Goal: Entertainment & Leisure: Consume media (video, audio)

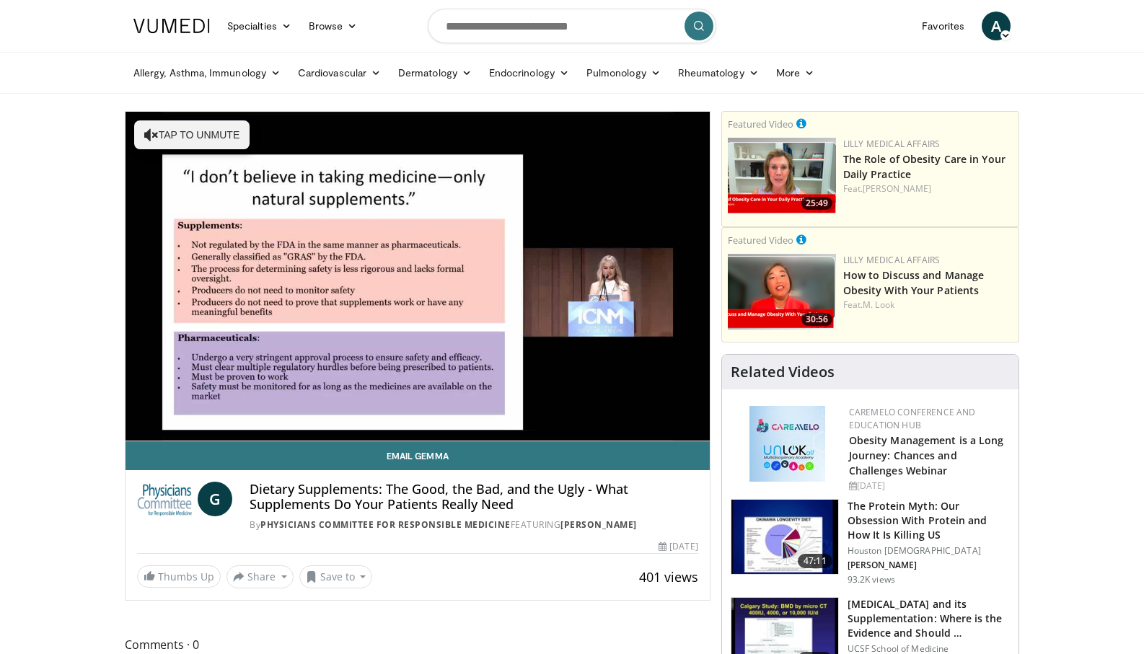
drag, startPoint x: 72, startPoint y: 390, endPoint x: 55, endPoint y: 384, distance: 18.2
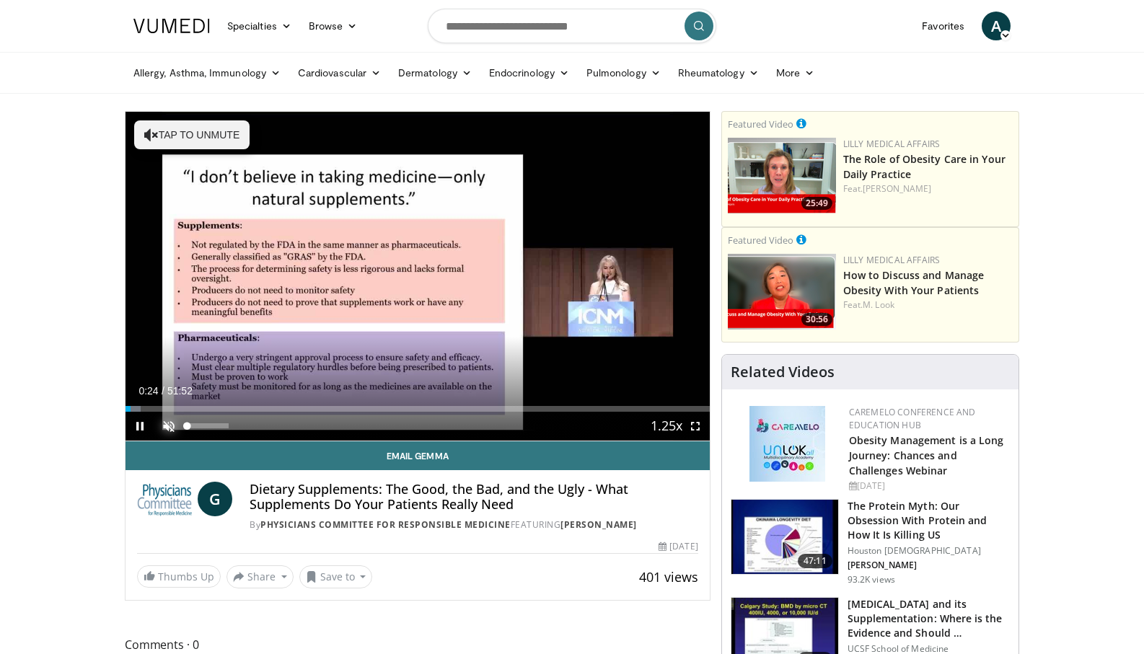
click at [165, 422] on span "Video Player" at bounding box center [168, 426] width 29 height 29
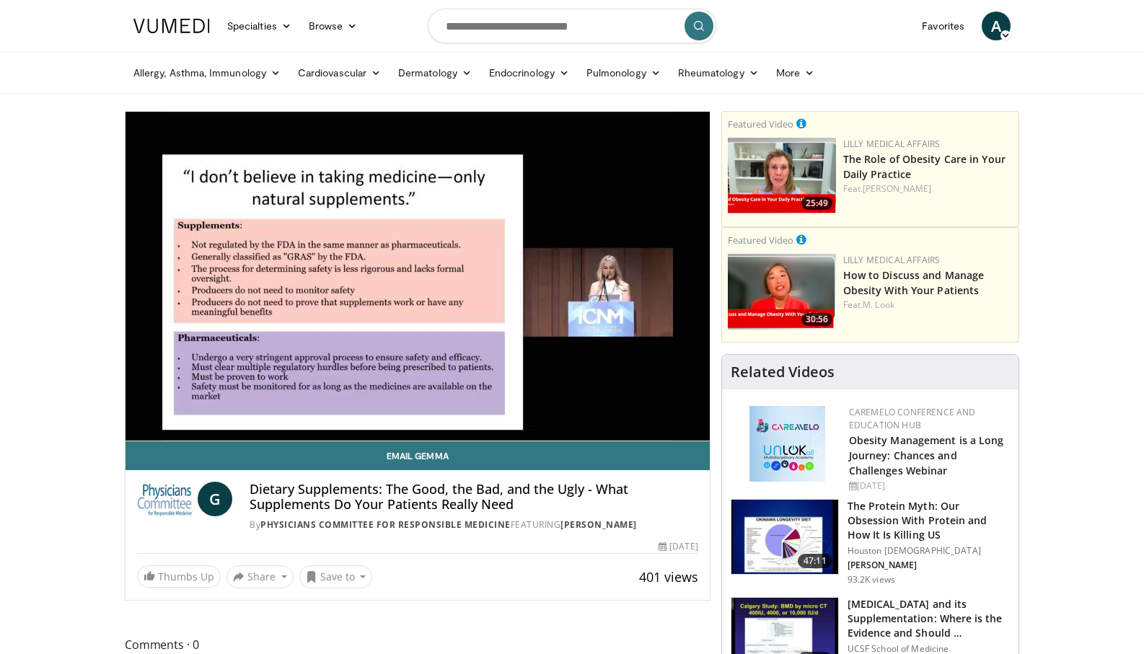
click at [636, 339] on div "10 seconds Tap to unmute" at bounding box center [418, 276] width 584 height 329
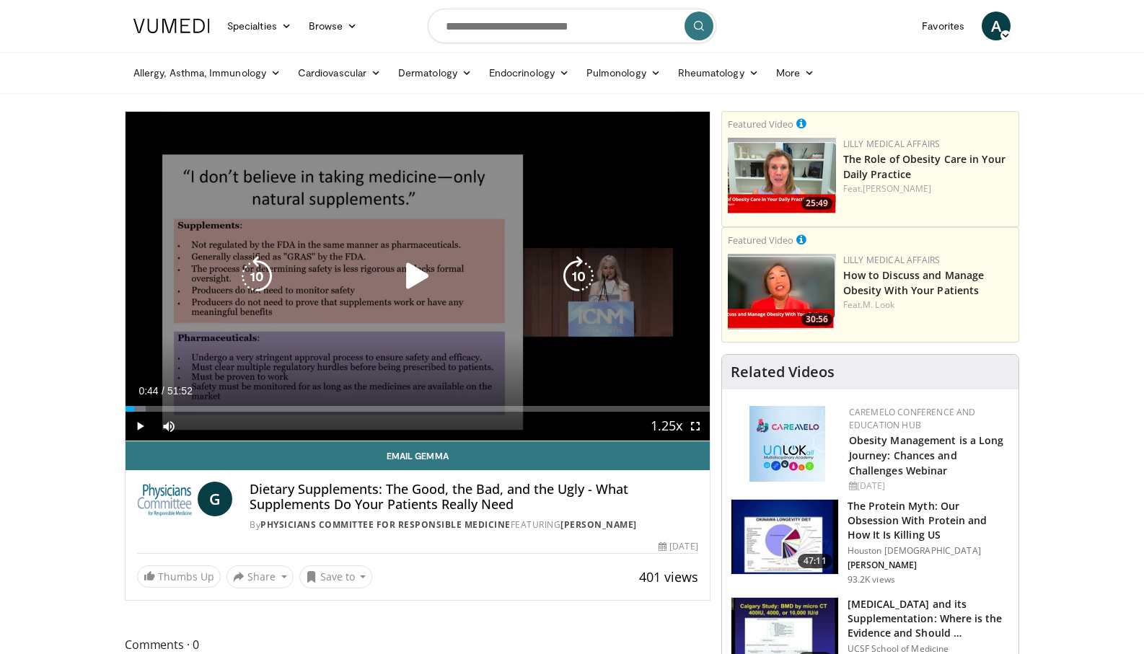
click at [317, 351] on div "10 seconds Tap to unmute" at bounding box center [418, 276] width 584 height 329
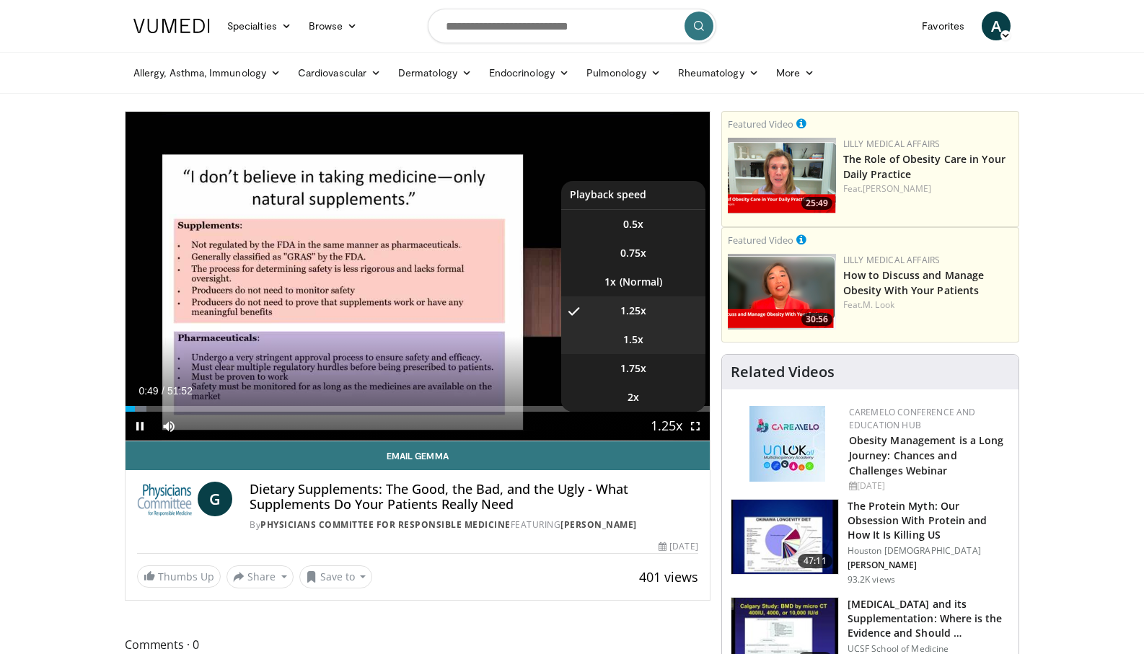
click at [621, 338] on li "1.5x" at bounding box center [633, 339] width 144 height 29
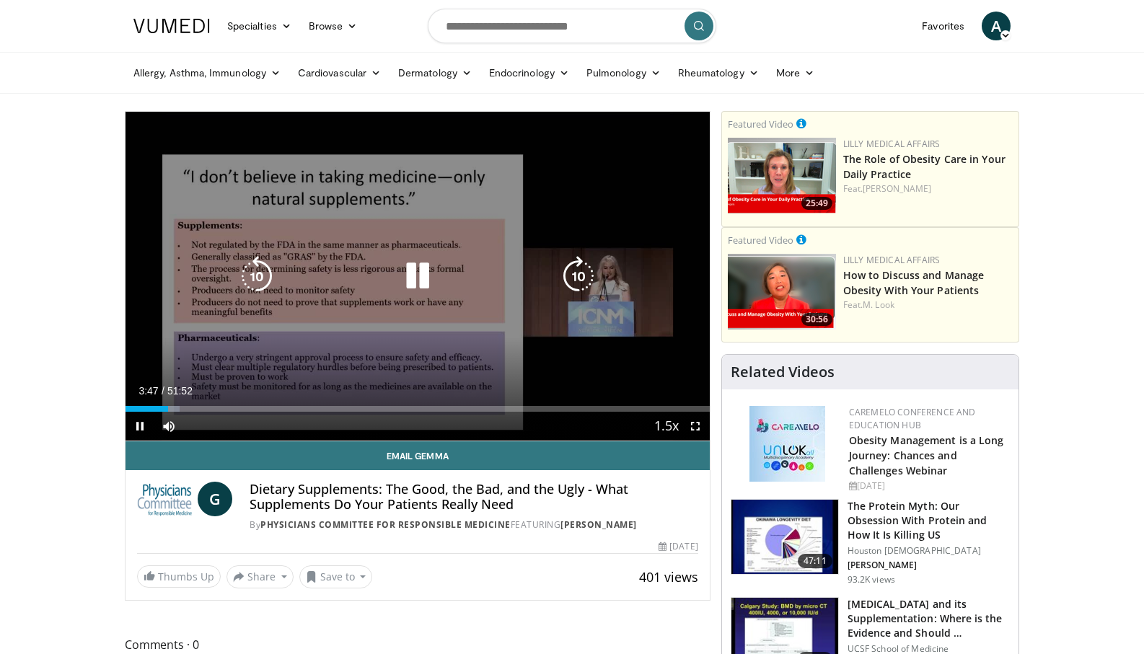
click at [583, 276] on icon "Video Player" at bounding box center [578, 276] width 40 height 40
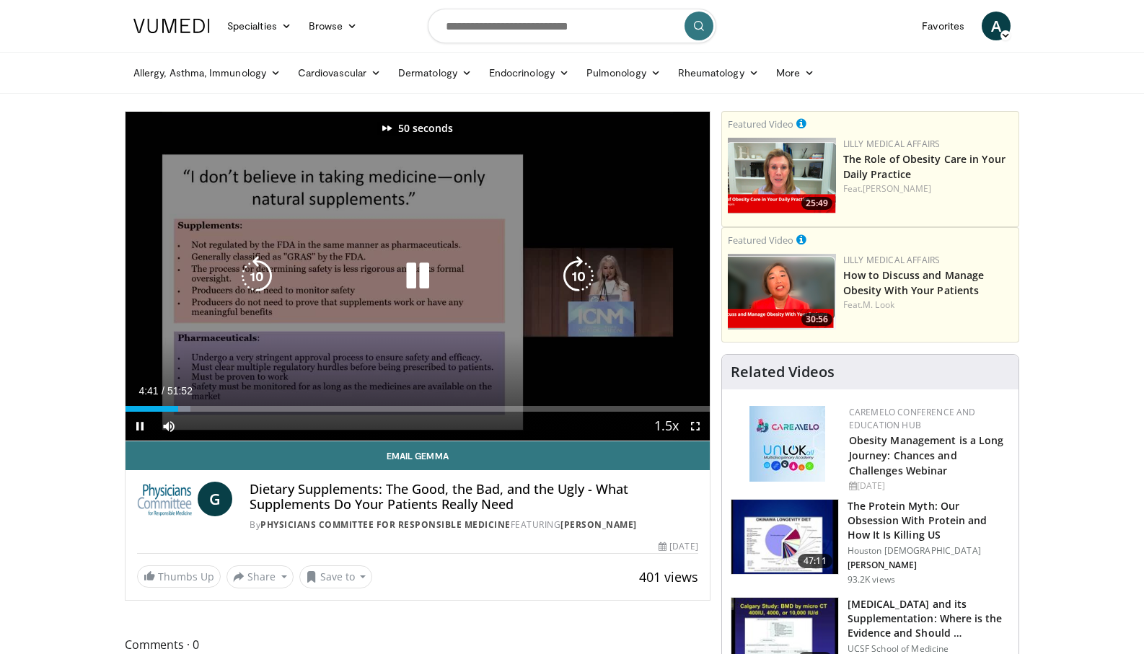
click at [583, 276] on icon "Video Player" at bounding box center [578, 276] width 40 height 40
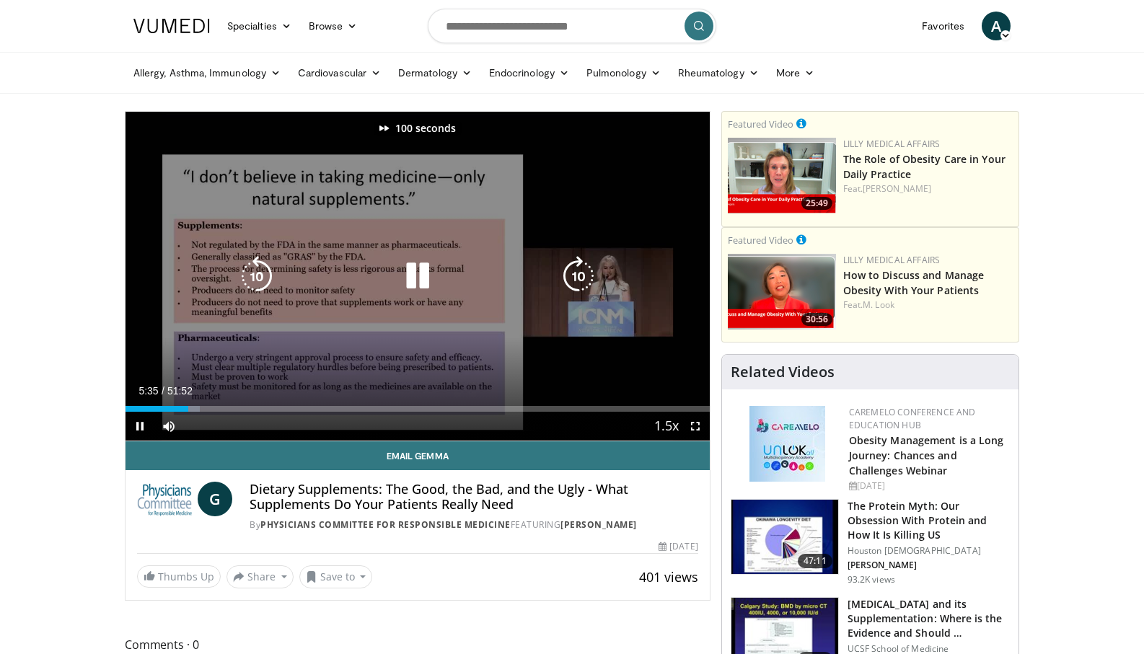
click at [583, 276] on icon "Video Player" at bounding box center [578, 276] width 40 height 40
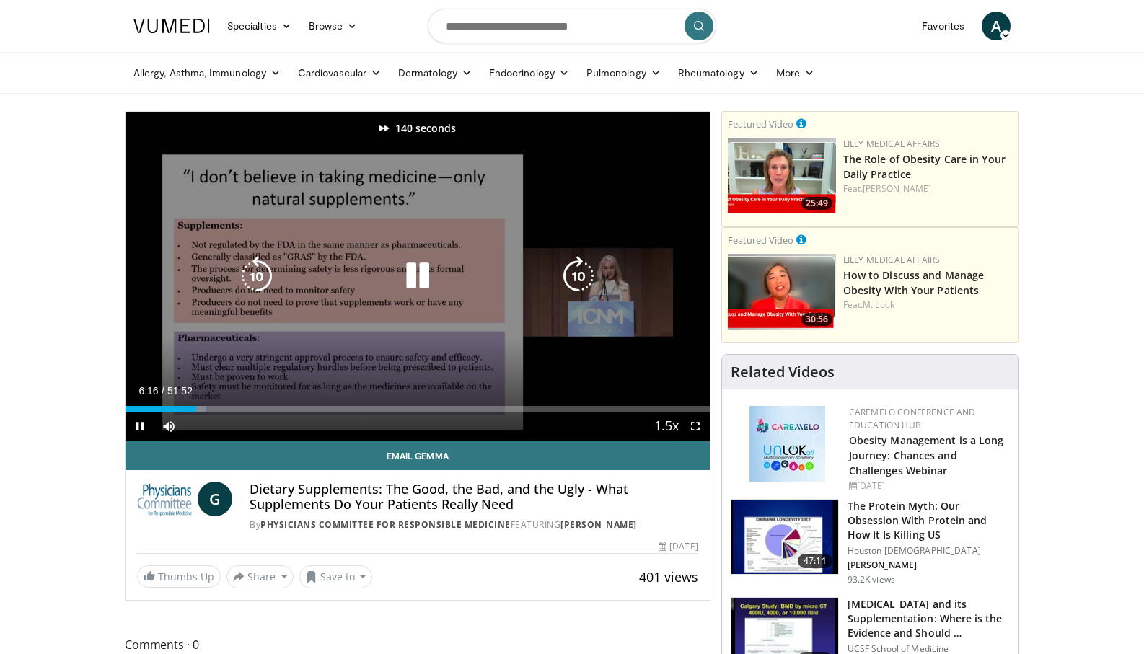
click at [583, 276] on icon "Video Player" at bounding box center [578, 276] width 40 height 40
click at [259, 283] on icon "Video Player" at bounding box center [257, 276] width 40 height 40
click at [582, 276] on icon "Video Player" at bounding box center [578, 276] width 40 height 40
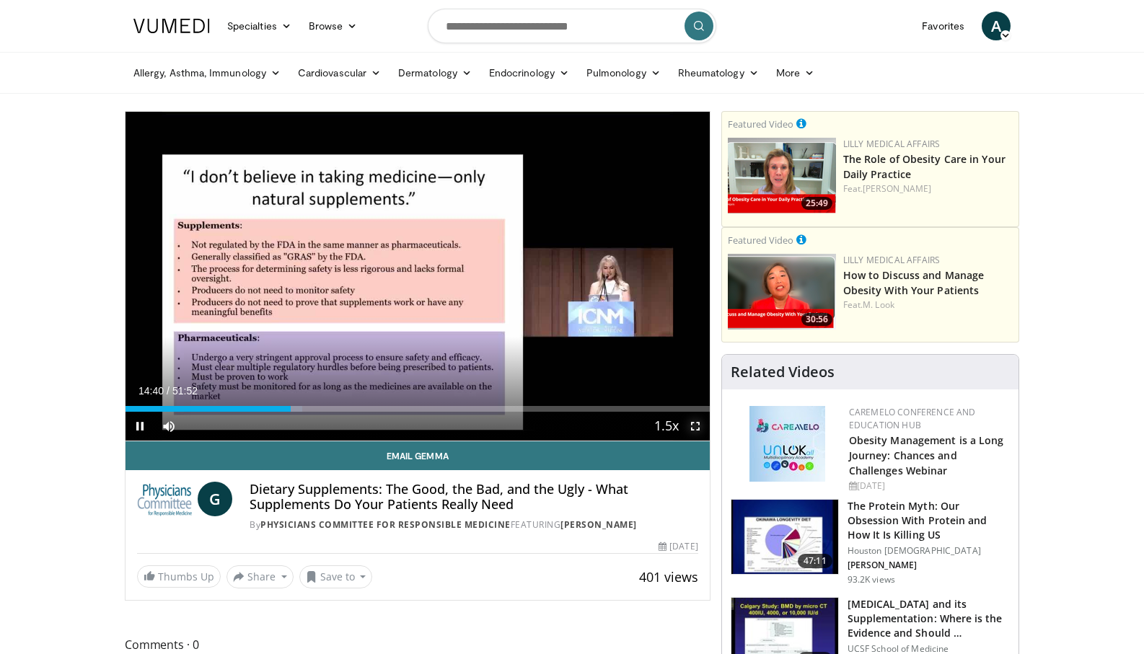
click at [698, 426] on span "Video Player" at bounding box center [695, 426] width 29 height 29
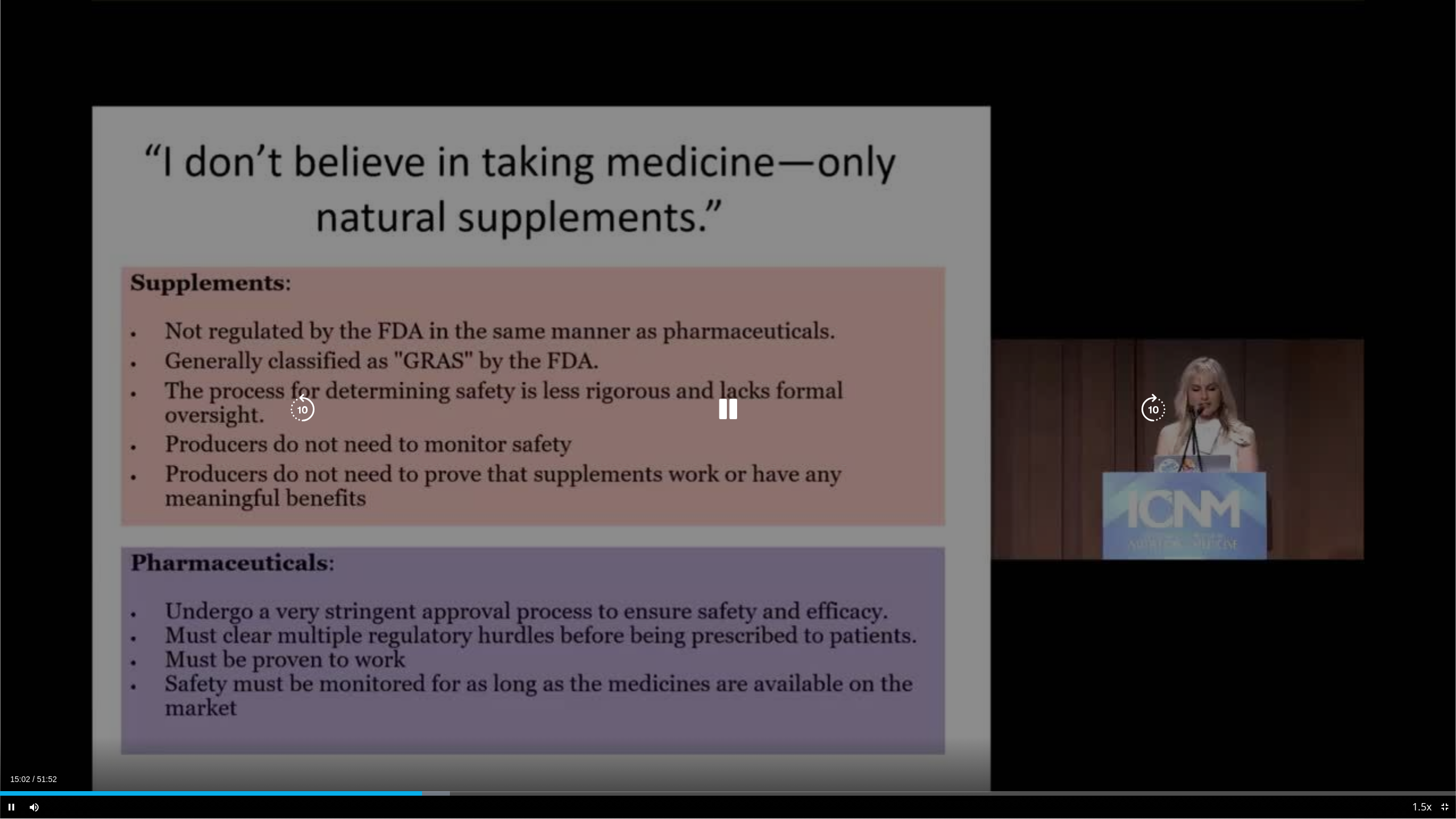
click at [910, 516] on video-js "**********" at bounding box center [728, 409] width 1456 height 819
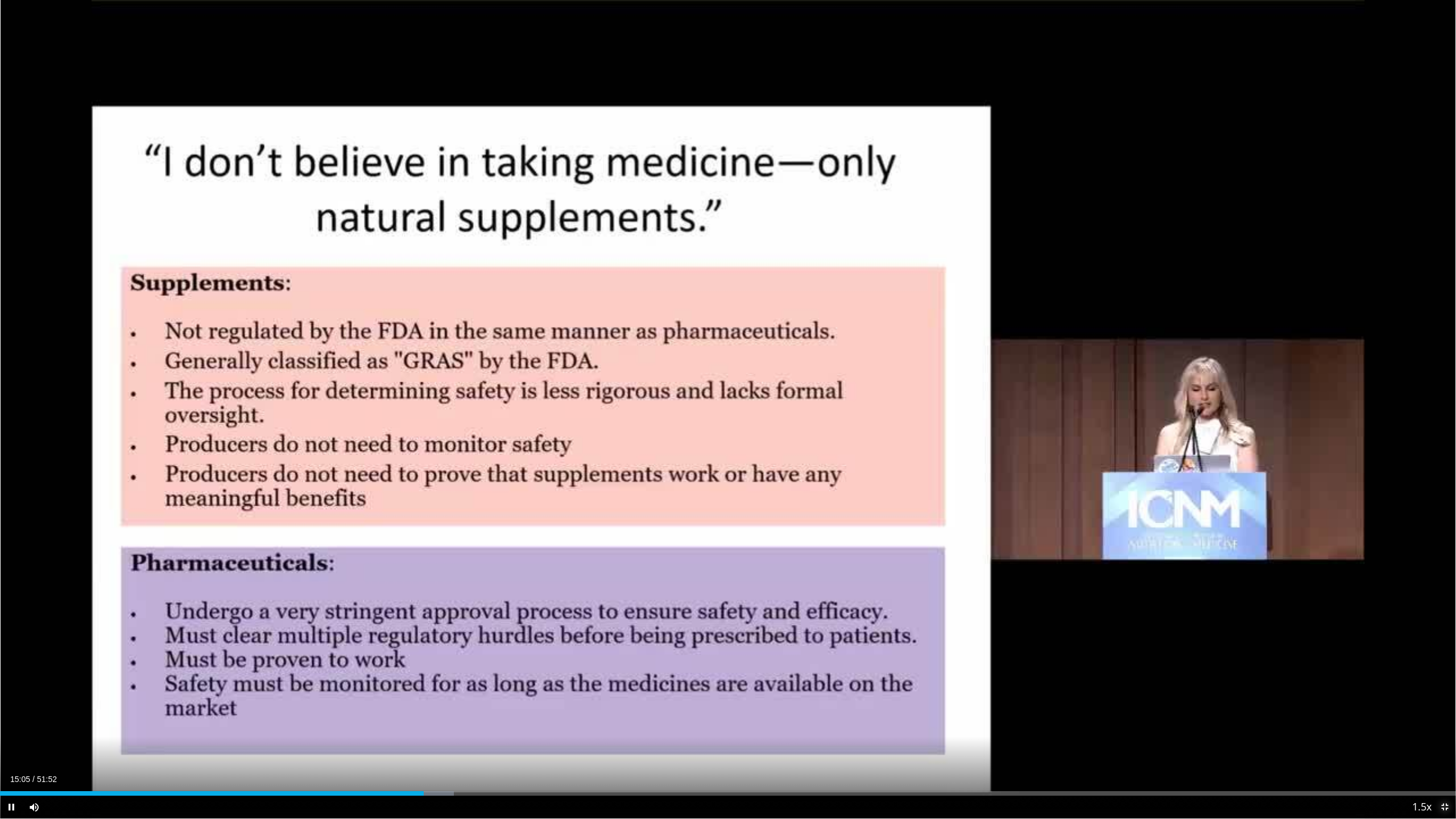
click at [910, 516] on span "Video Player" at bounding box center [1444, 806] width 23 height 23
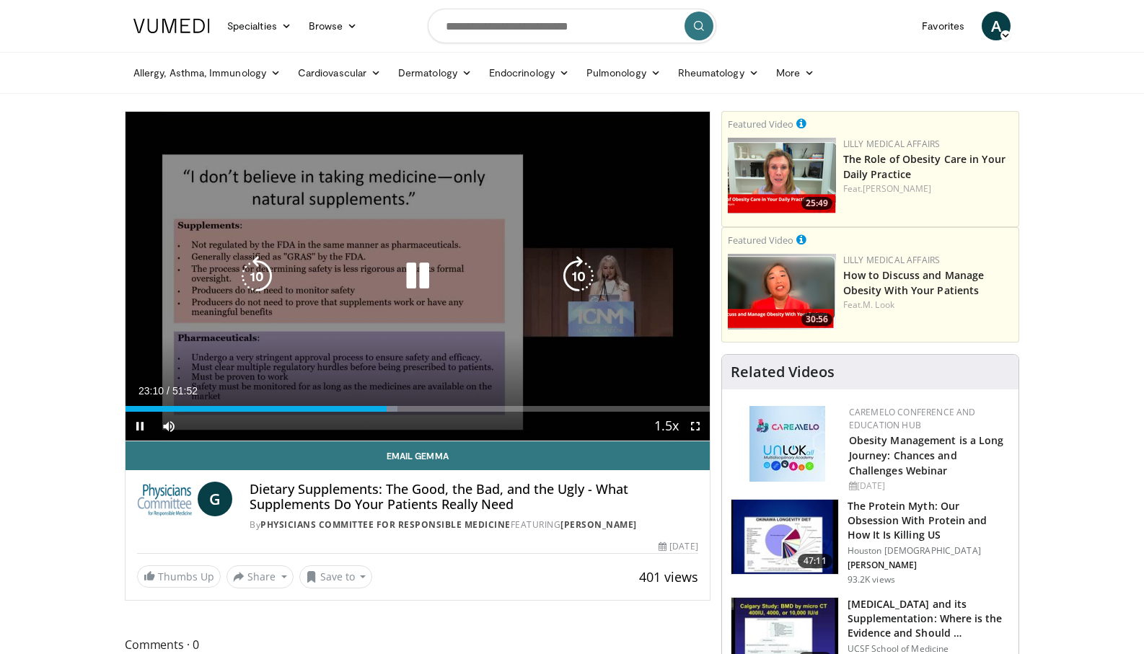
click at [576, 275] on icon "Video Player" at bounding box center [578, 276] width 40 height 40
click at [248, 272] on icon "Video Player" at bounding box center [257, 276] width 40 height 40
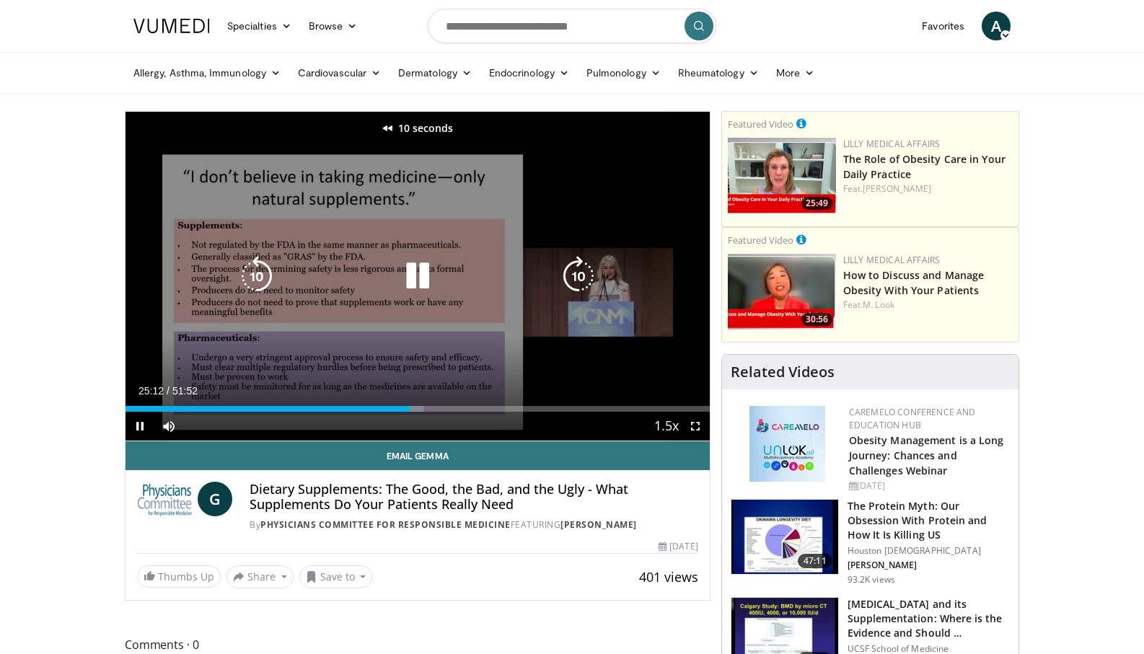
click at [390, 337] on div "10 seconds Tap to unmute" at bounding box center [418, 276] width 584 height 329
click at [418, 272] on icon "Video Player" at bounding box center [417, 276] width 40 height 40
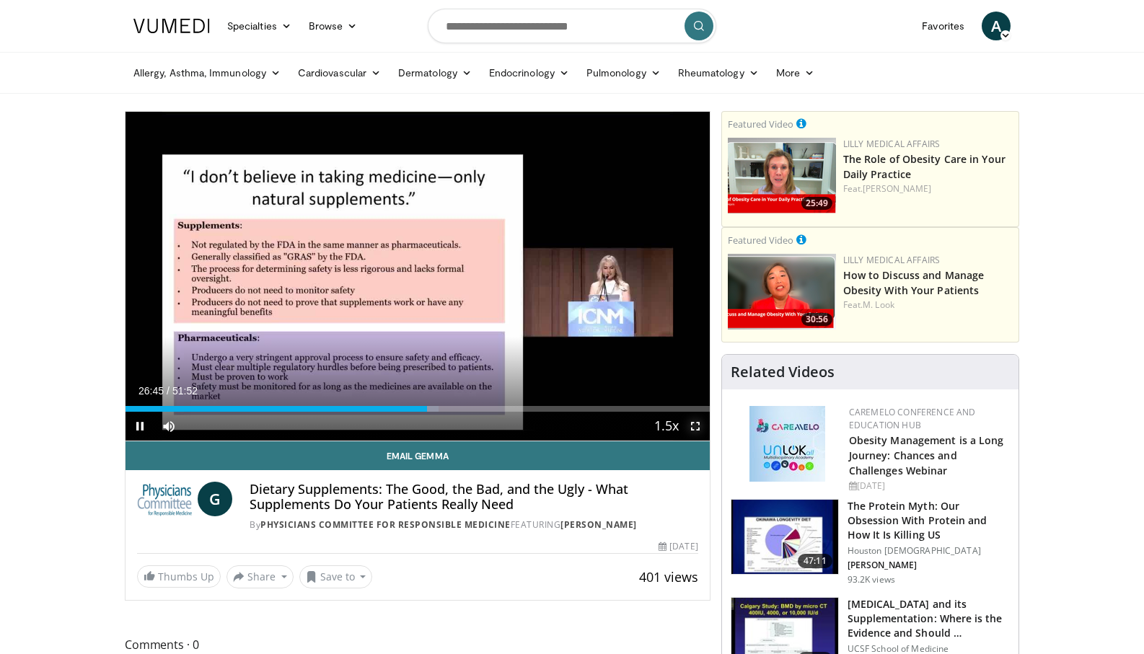
click at [692, 421] on span "Video Player" at bounding box center [695, 426] width 29 height 29
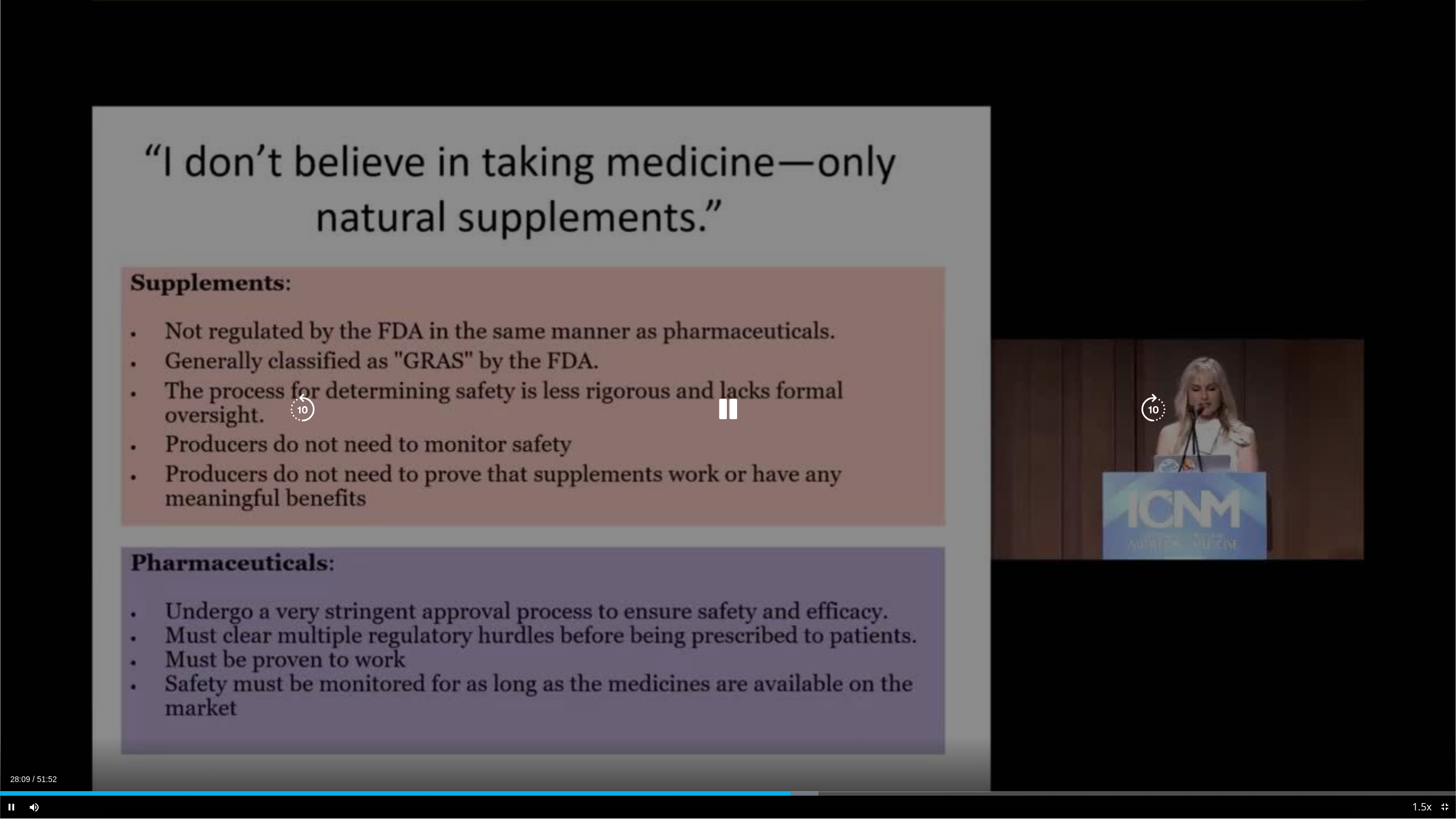
click at [734, 405] on icon "Video Player" at bounding box center [728, 409] width 32 height 32
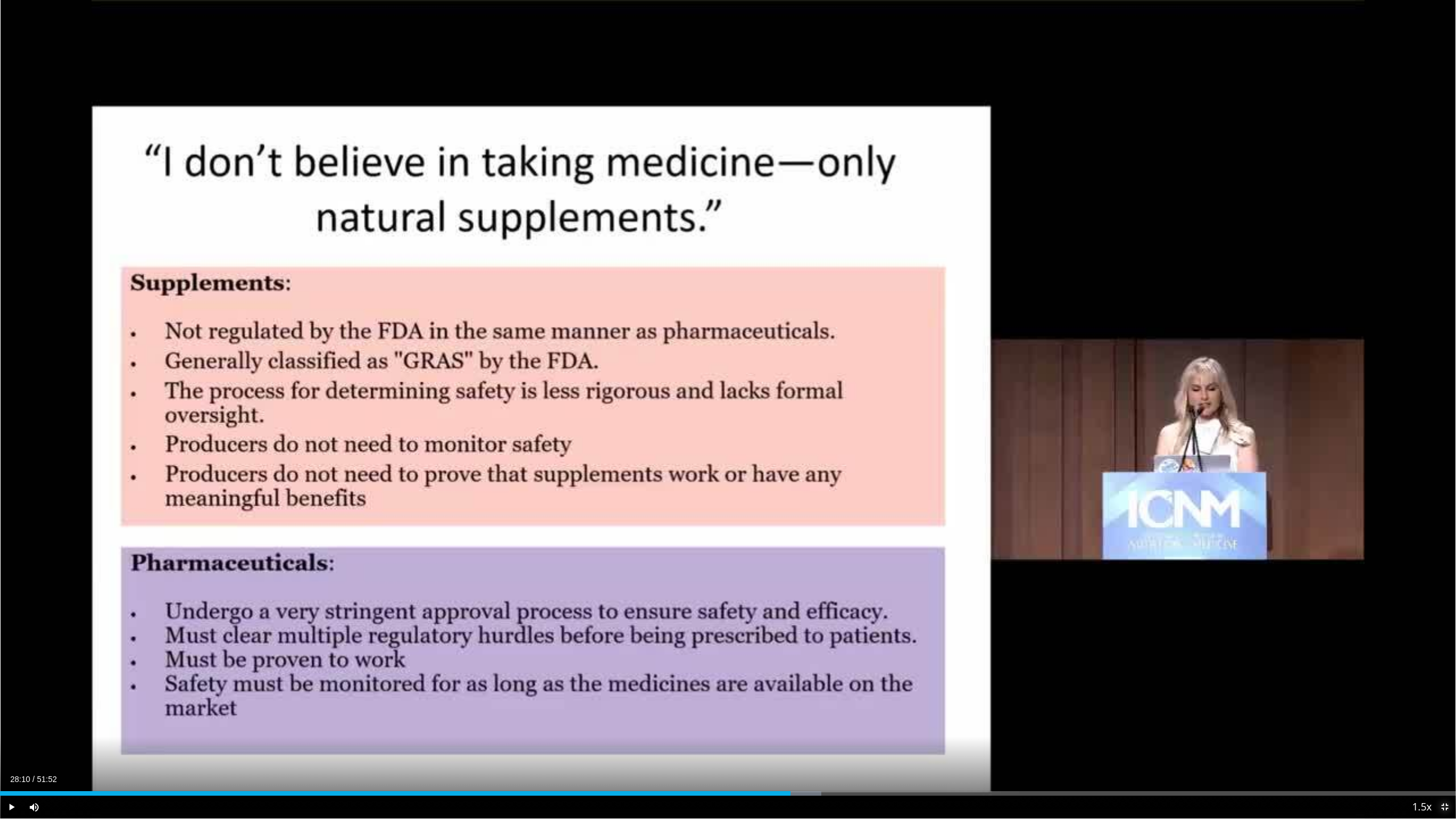
click at [910, 516] on span "Video Player" at bounding box center [1444, 806] width 23 height 23
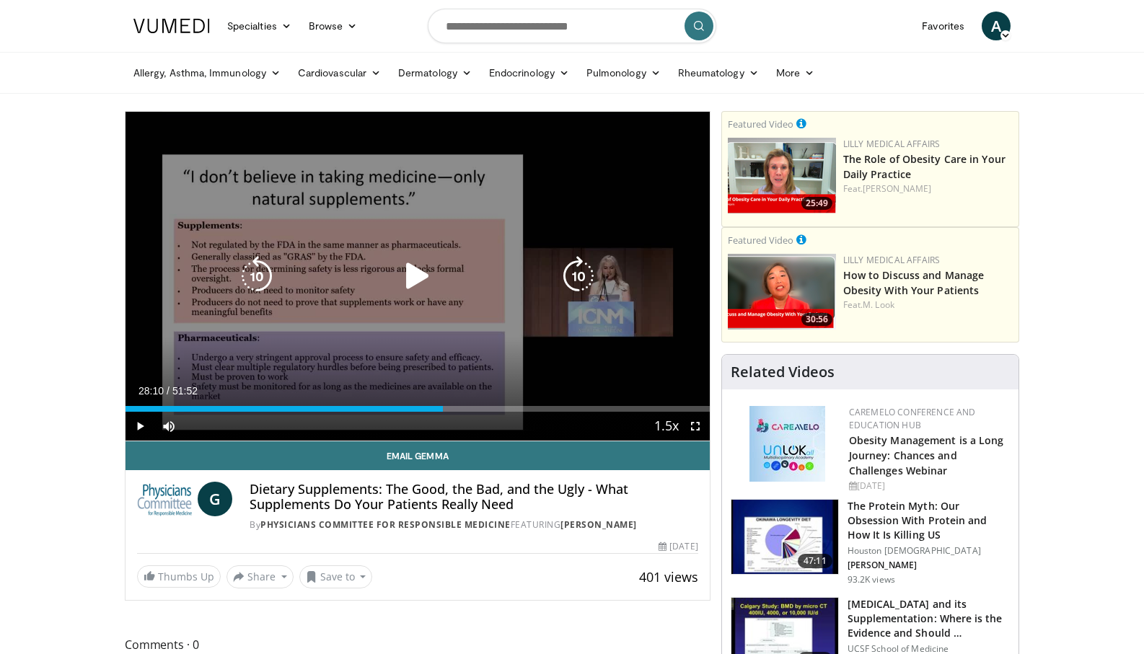
click at [410, 266] on icon "Video Player" at bounding box center [417, 276] width 40 height 40
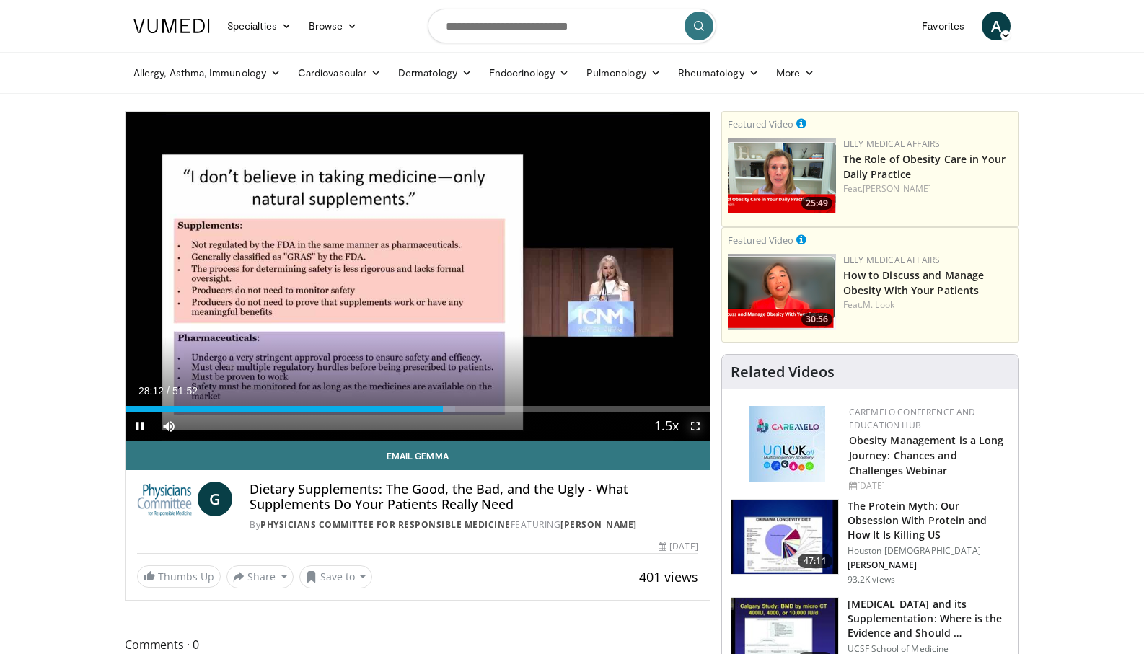
click at [695, 426] on span "Video Player" at bounding box center [695, 426] width 29 height 29
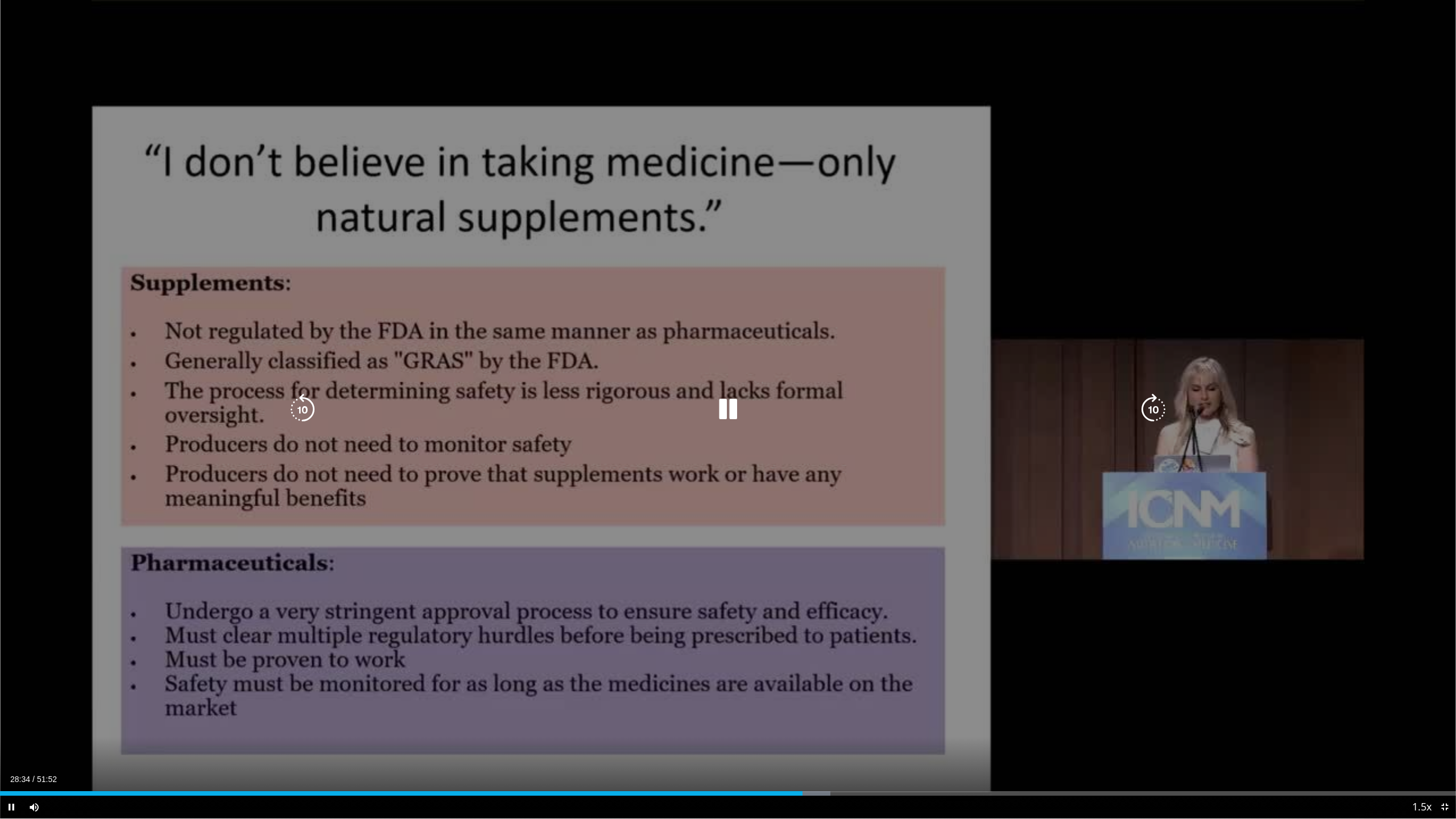
click at [304, 415] on icon "Video Player" at bounding box center [303, 409] width 32 height 32
click at [601, 486] on div "10 seconds Tap to unmute" at bounding box center [728, 409] width 1456 height 818
click at [729, 409] on icon "Video Player" at bounding box center [728, 409] width 32 height 32
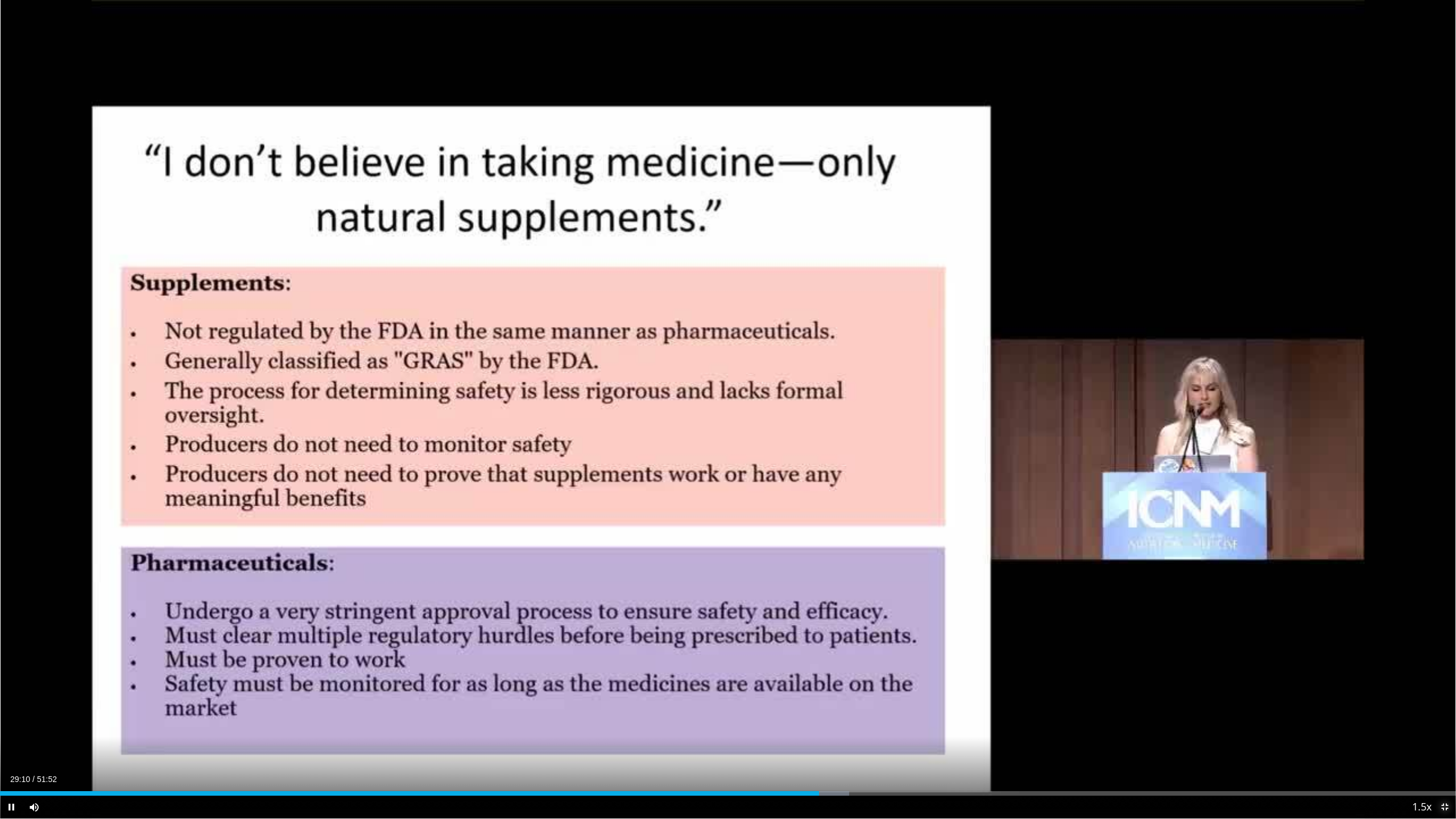
click at [910, 516] on span "Video Player" at bounding box center [1444, 806] width 23 height 23
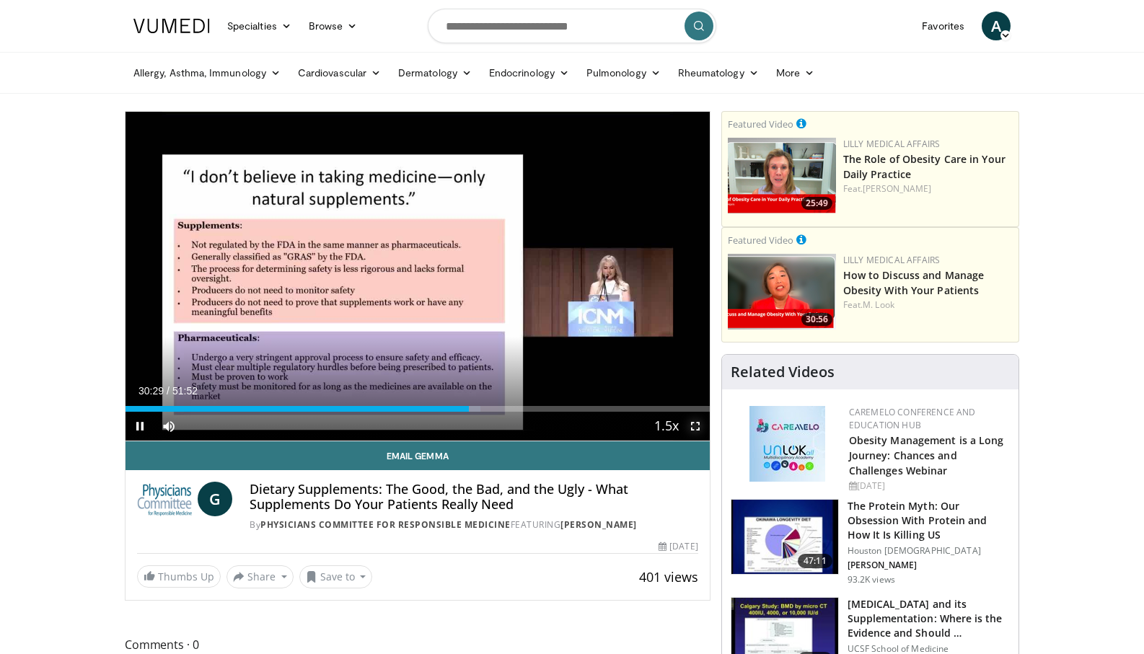
click at [696, 425] on span "Video Player" at bounding box center [695, 426] width 29 height 29
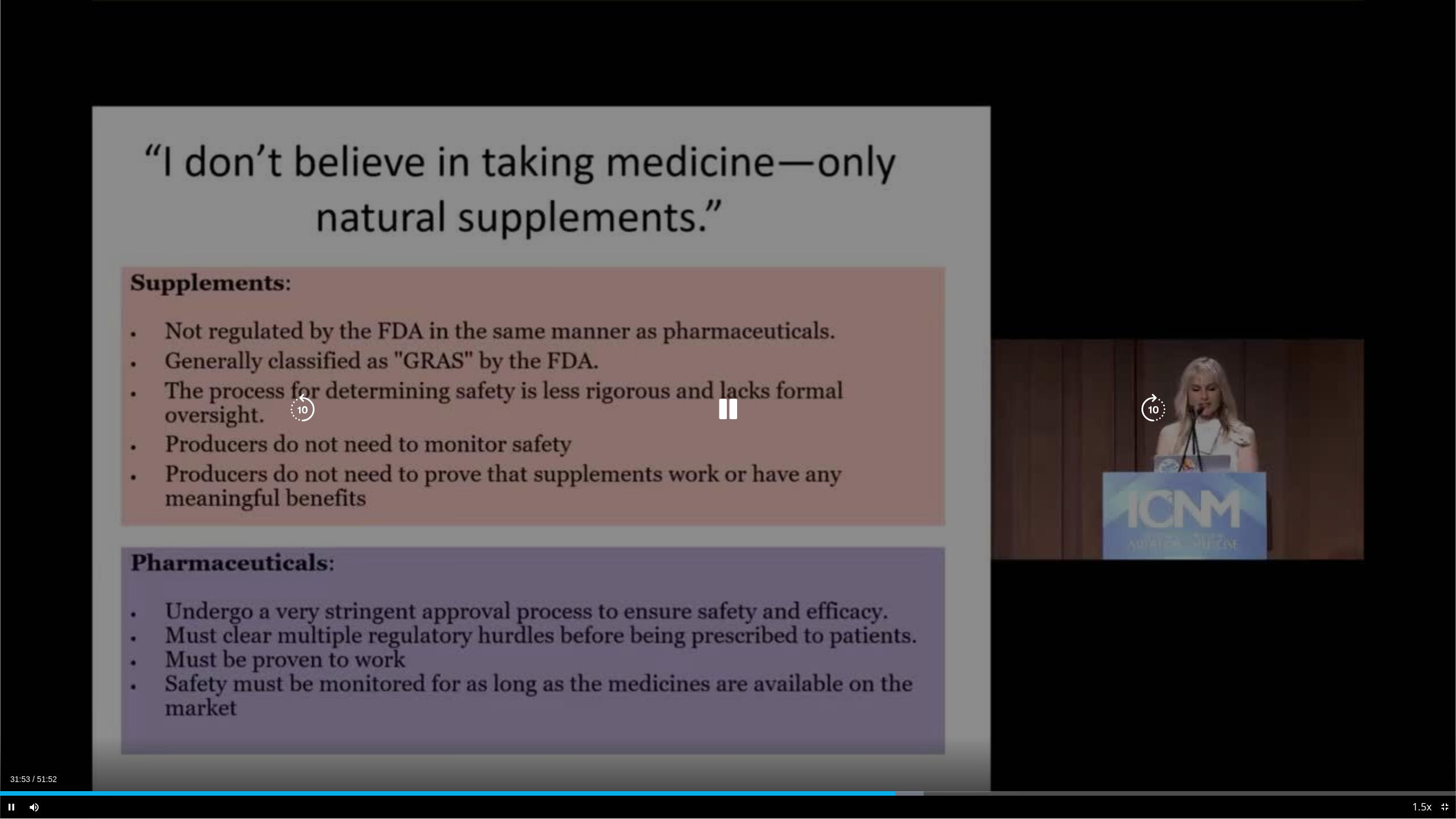
click at [306, 411] on icon "Video Player" at bounding box center [303, 409] width 32 height 32
click at [639, 154] on div "10 seconds Tap to unmute" at bounding box center [728, 409] width 1456 height 818
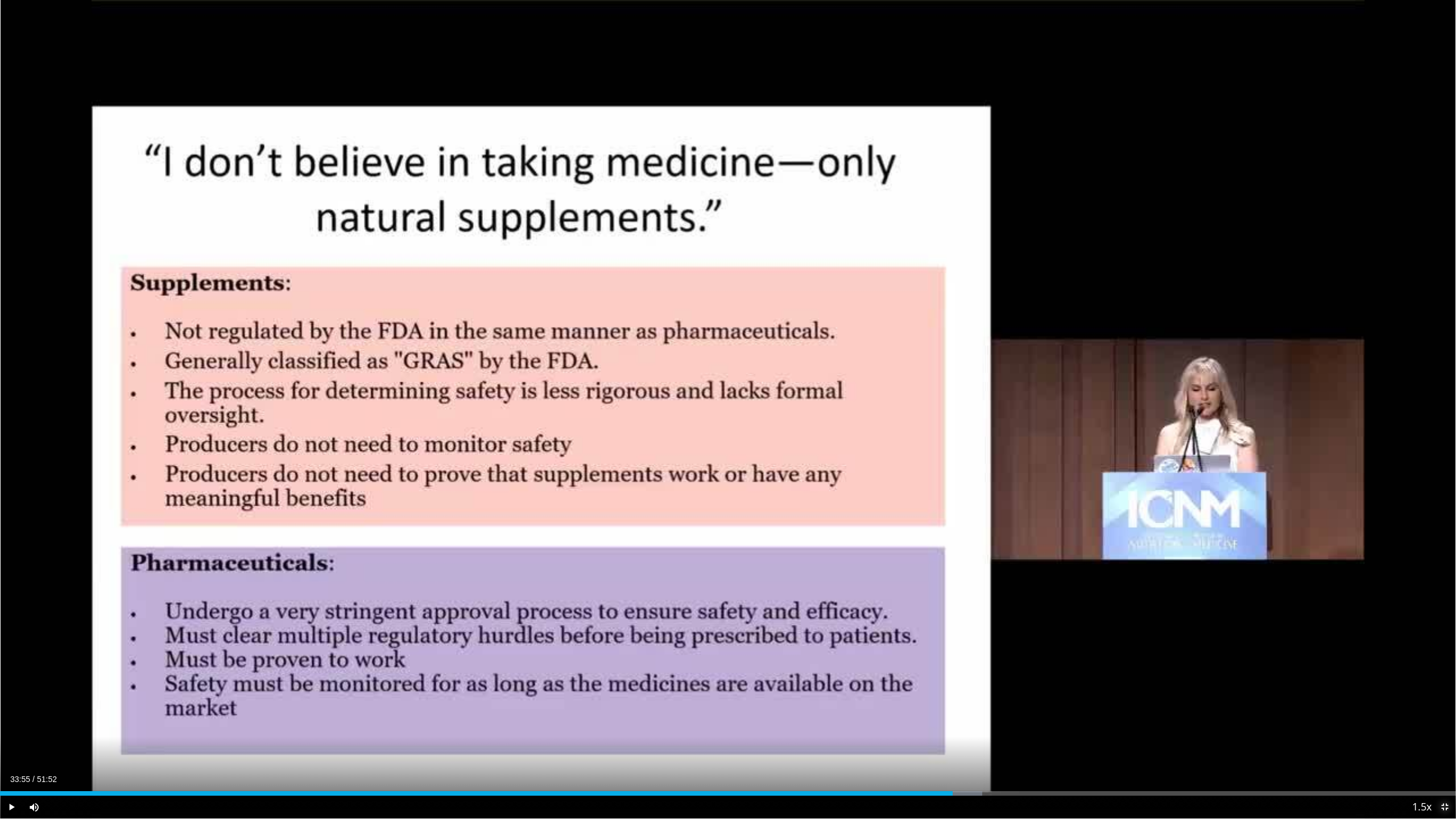
click at [910, 516] on span "Video Player" at bounding box center [1444, 806] width 23 height 23
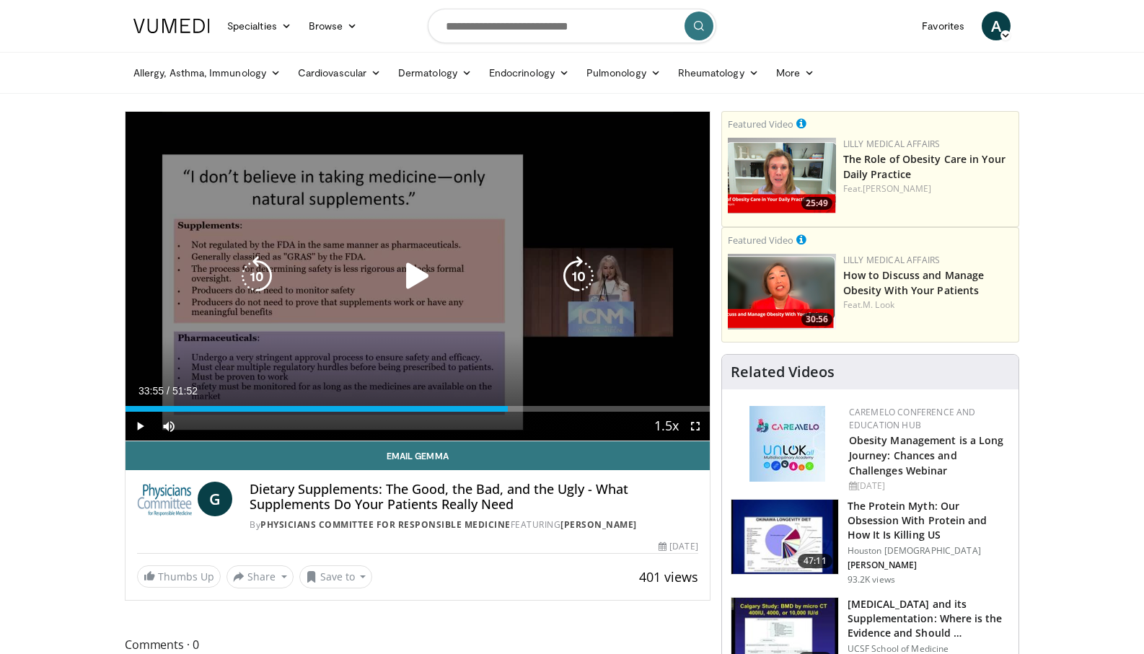
click at [419, 276] on icon "Video Player" at bounding box center [417, 276] width 40 height 40
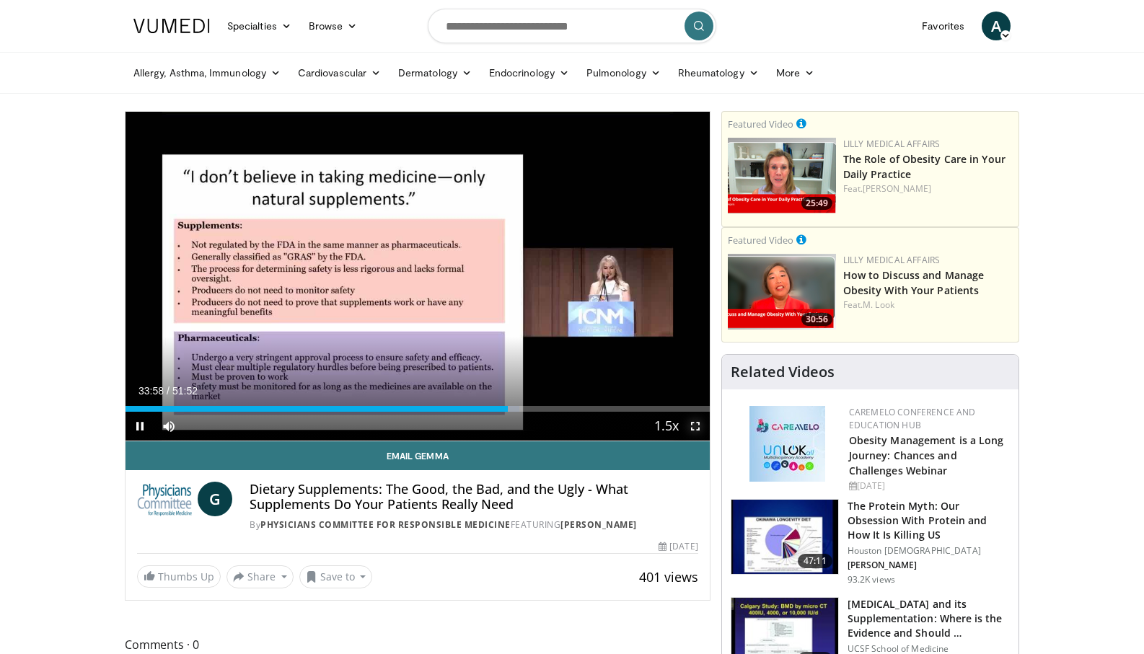
click at [698, 423] on span "Video Player" at bounding box center [695, 426] width 29 height 29
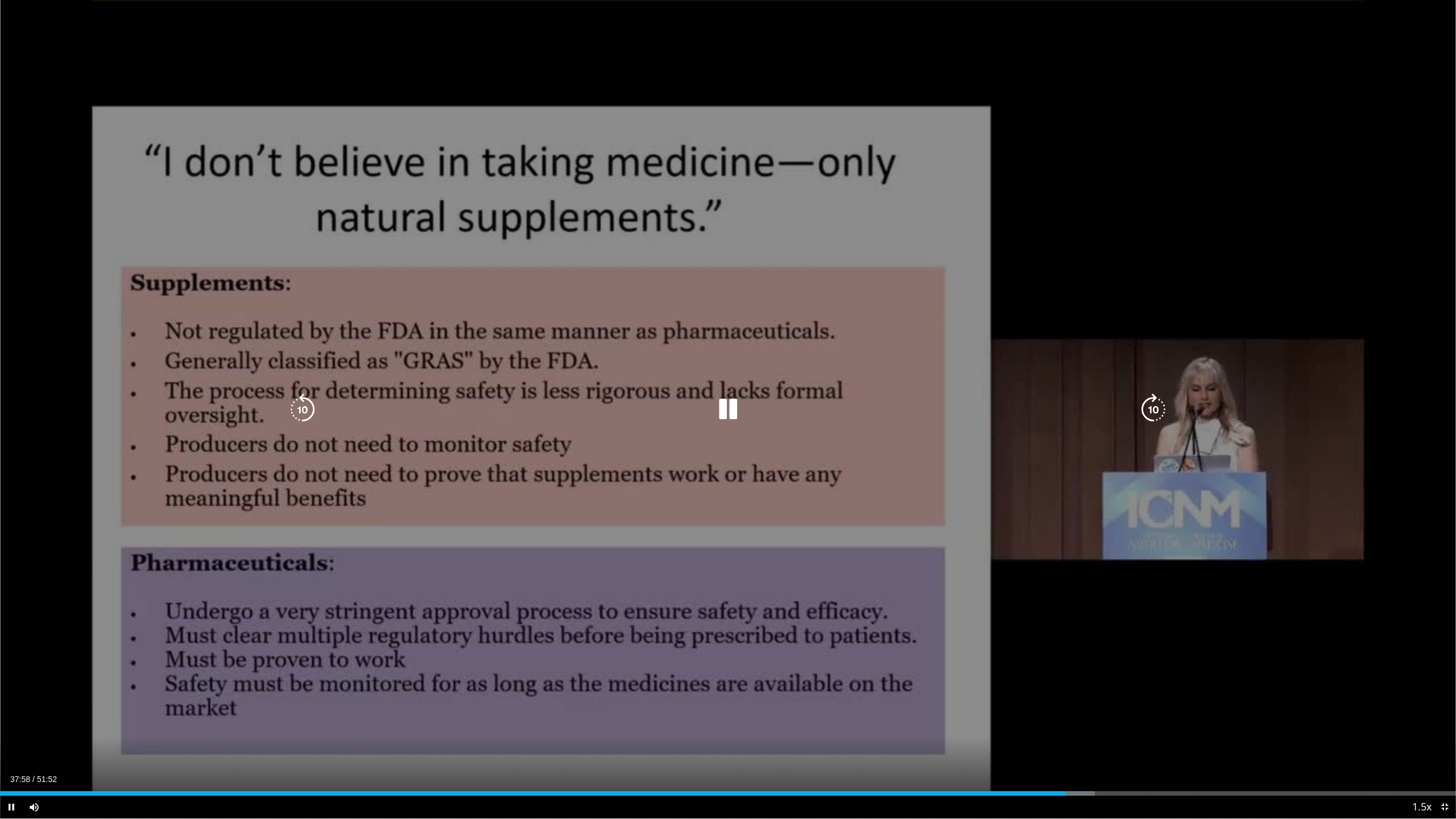
click at [731, 406] on icon "Video Player" at bounding box center [728, 409] width 32 height 32
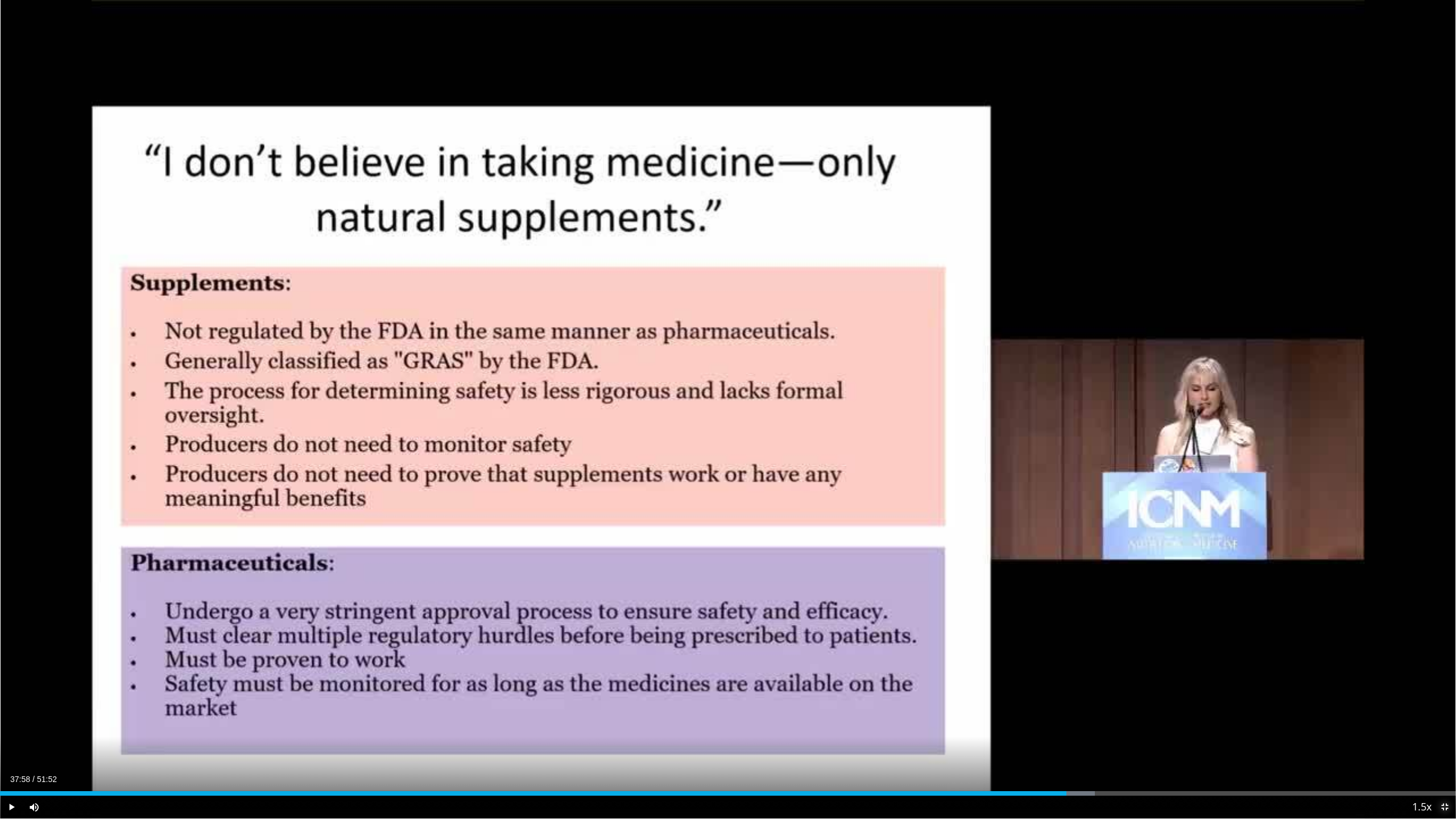
click at [910, 516] on span "Video Player" at bounding box center [1444, 806] width 23 height 23
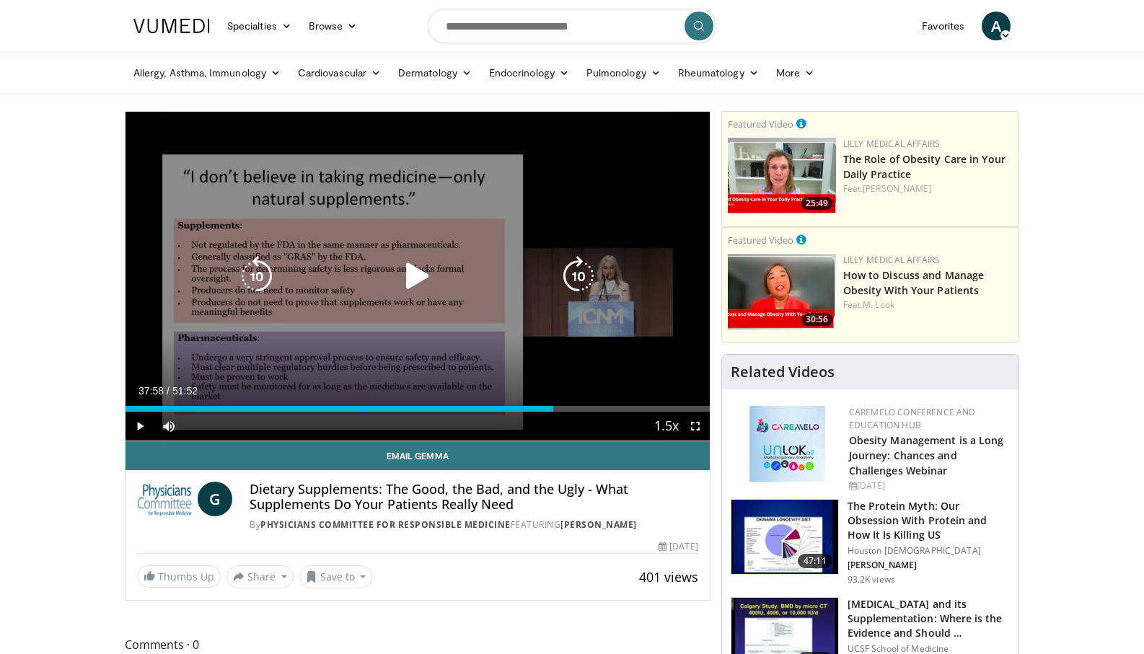
click at [410, 269] on icon "Video Player" at bounding box center [417, 276] width 40 height 40
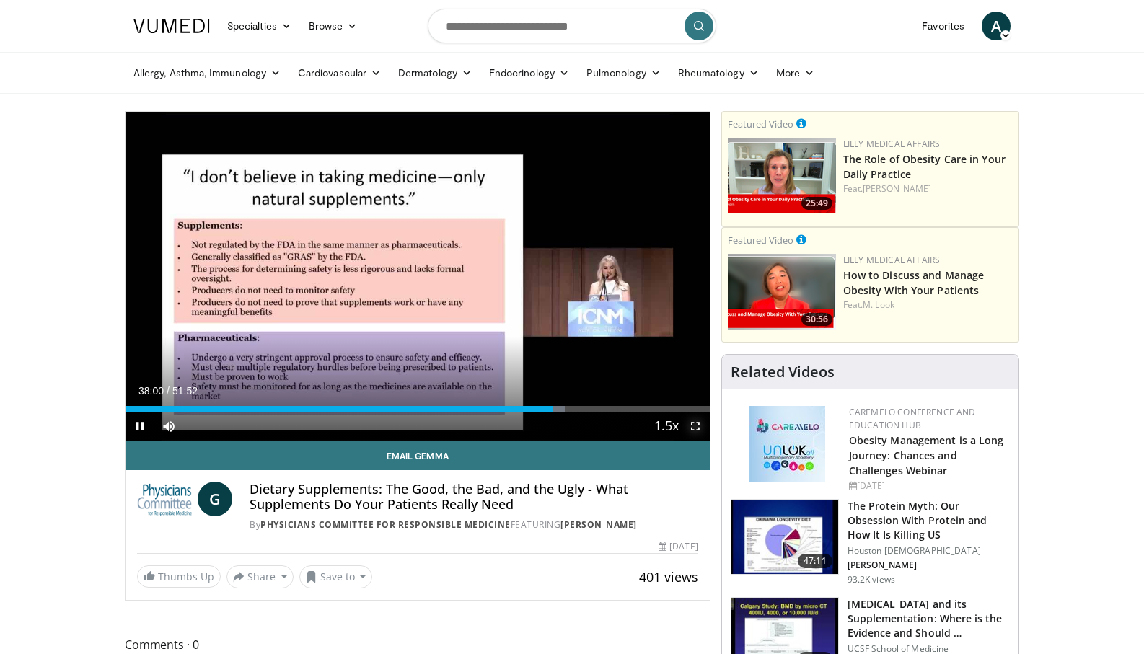
click at [700, 425] on span "Video Player" at bounding box center [695, 426] width 29 height 29
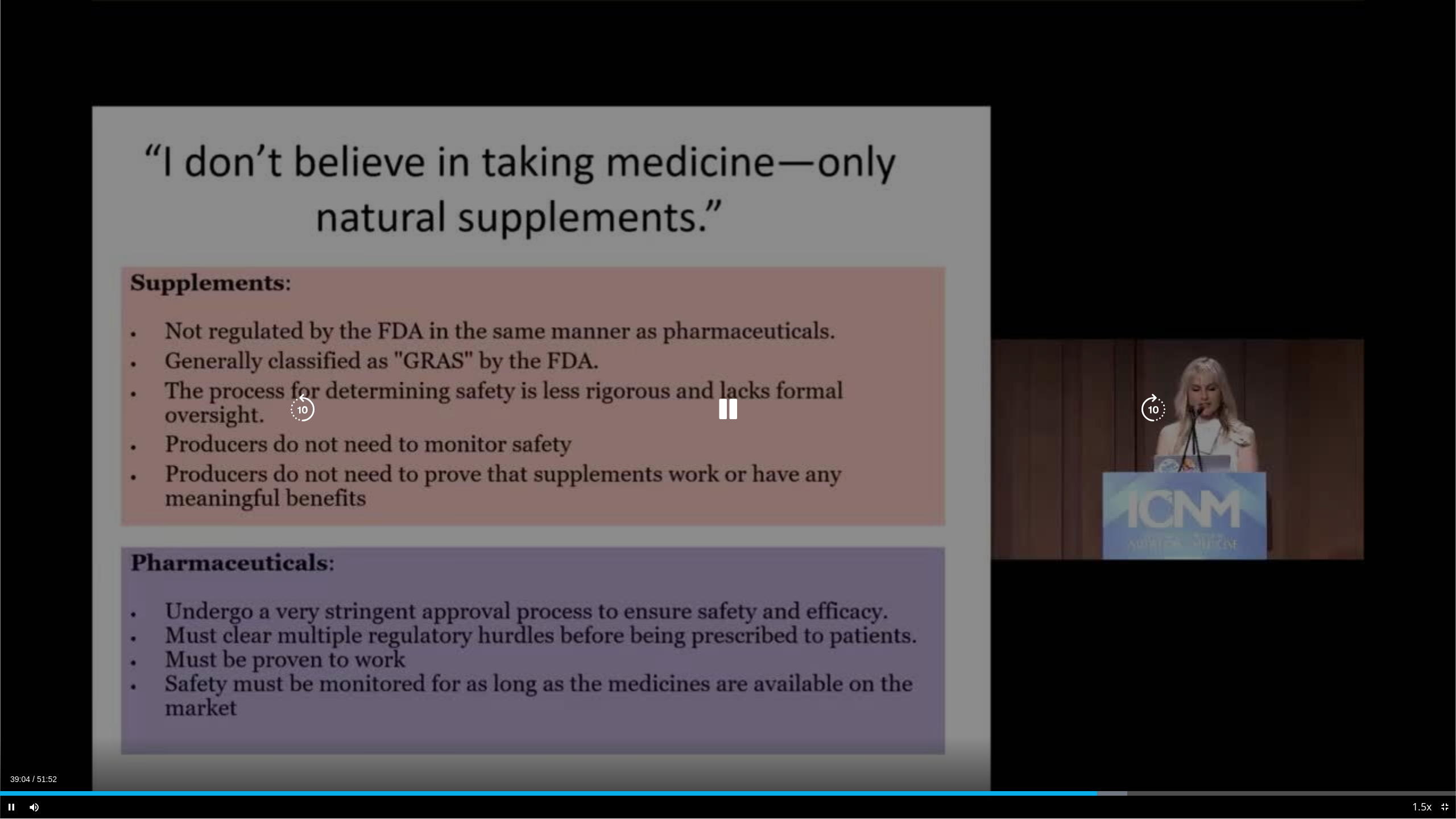
click at [730, 411] on icon "Video Player" at bounding box center [728, 409] width 32 height 32
click at [910, 236] on div "10 seconds Tap to unmute" at bounding box center [728, 409] width 1456 height 818
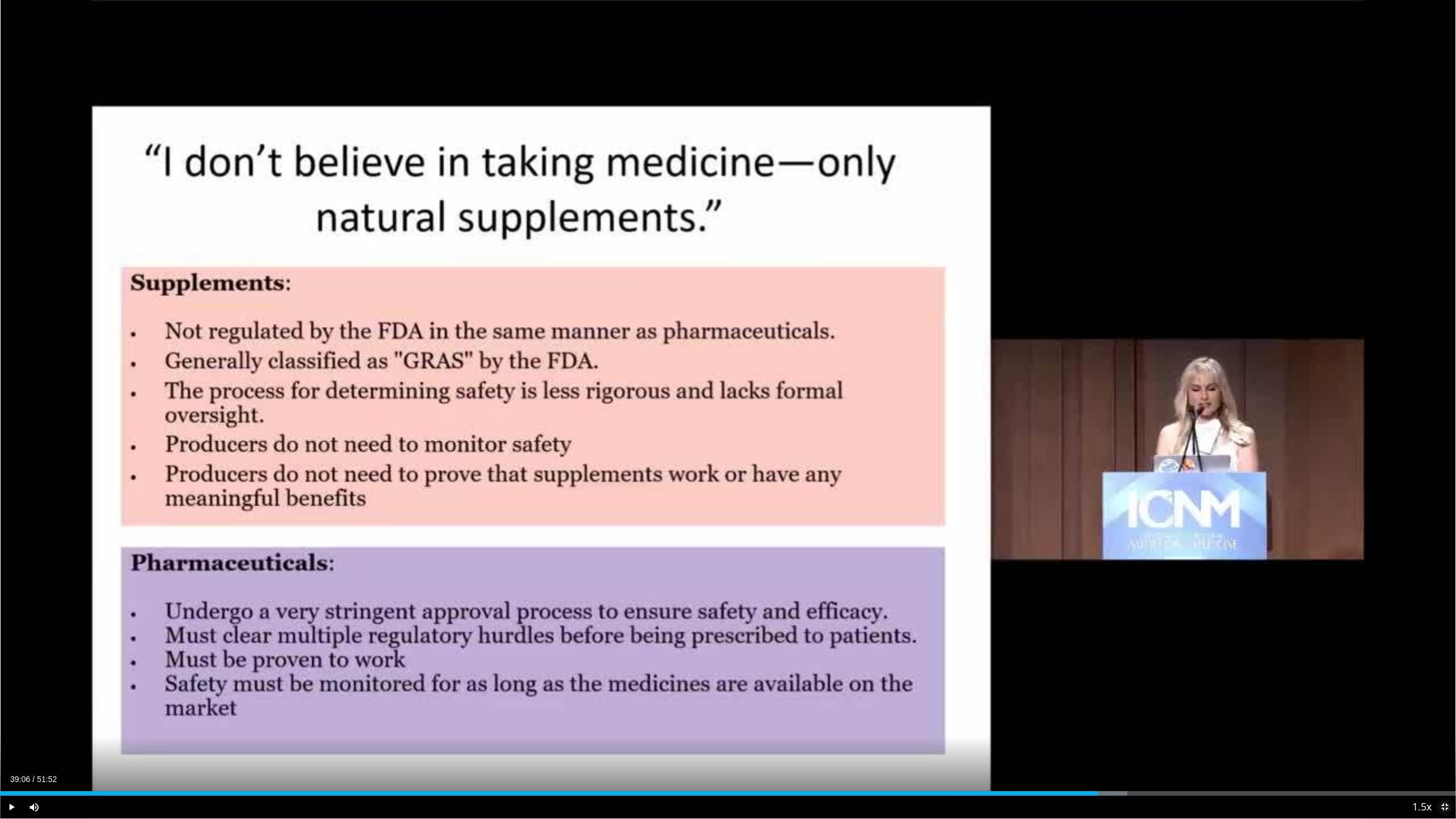
click at [910, 516] on span "Video Player" at bounding box center [1444, 806] width 23 height 23
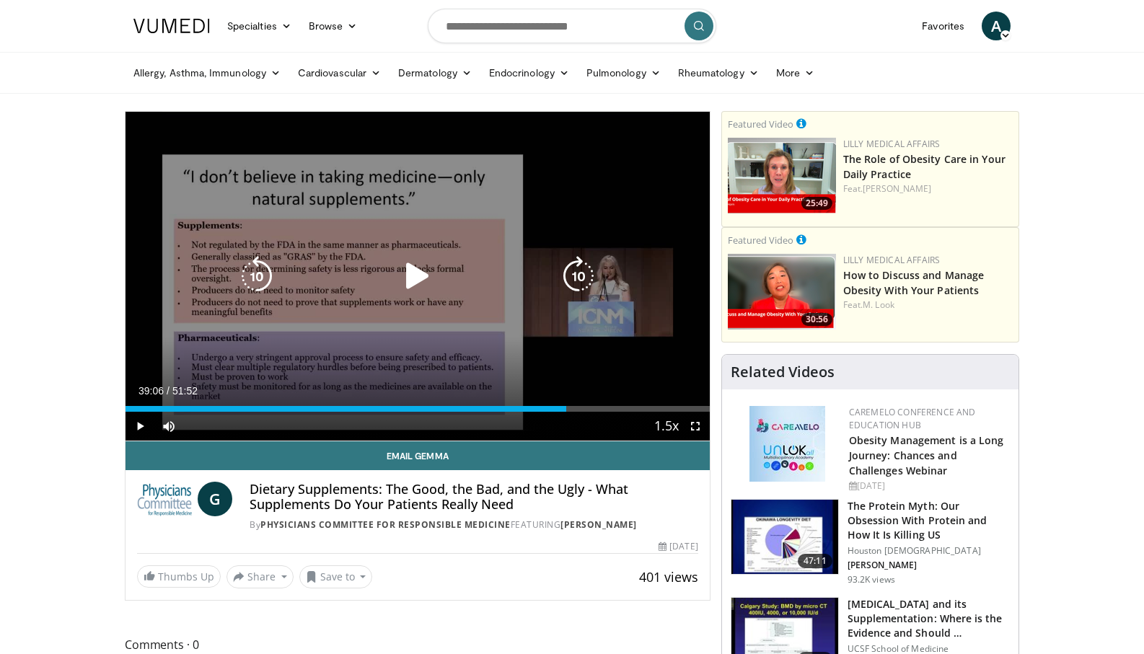
click at [415, 278] on icon "Video Player" at bounding box center [417, 276] width 40 height 40
click at [252, 275] on icon "Video Player" at bounding box center [257, 276] width 40 height 40
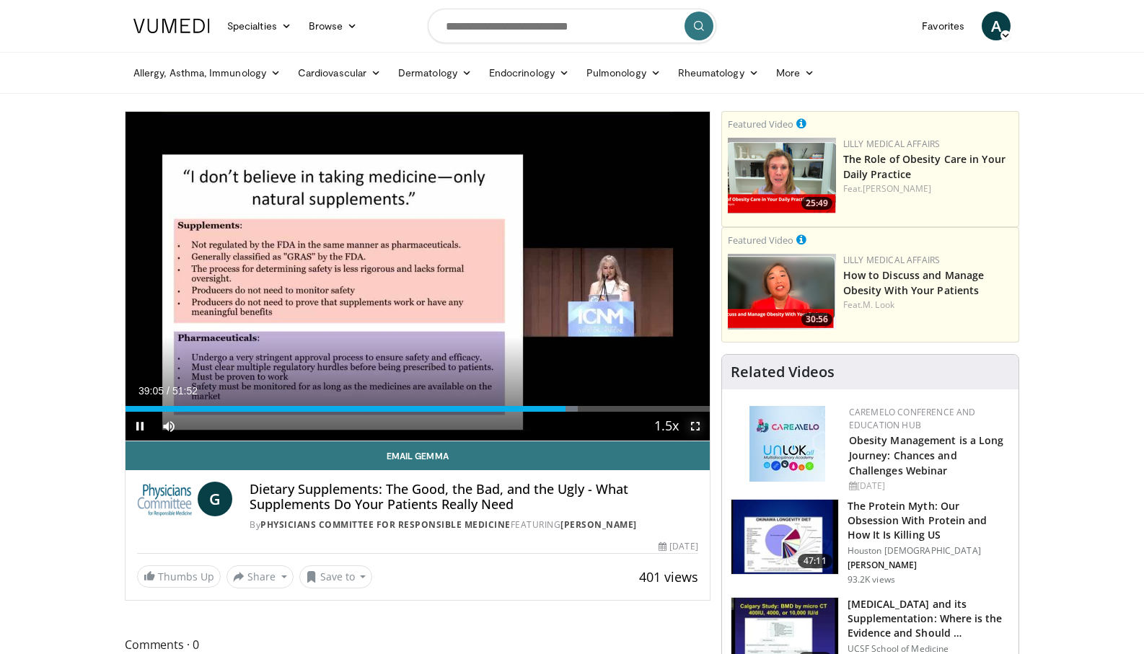
click at [698, 425] on span "Video Player" at bounding box center [695, 426] width 29 height 29
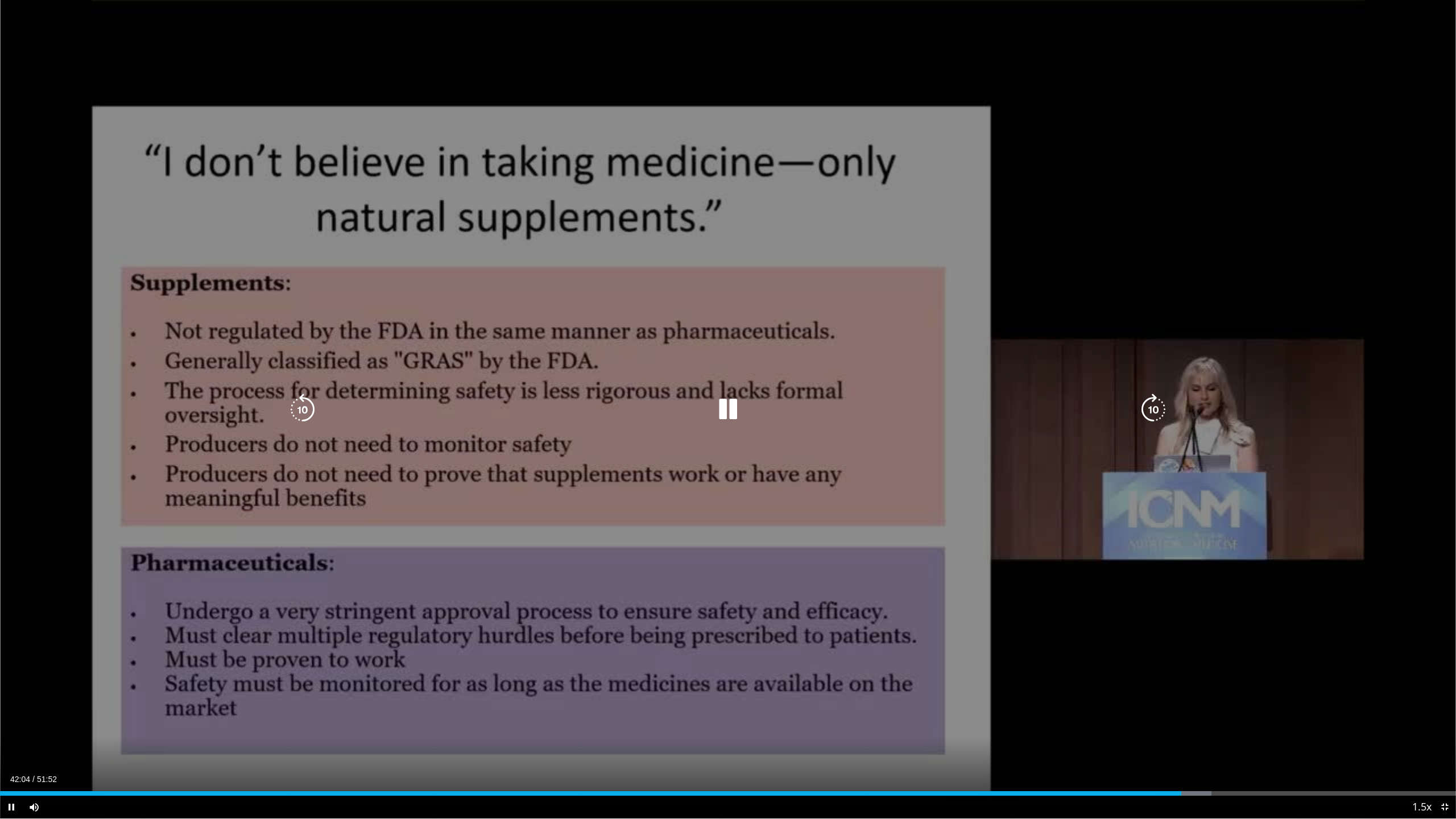
click at [558, 363] on div "10 seconds Tap to unmute" at bounding box center [728, 409] width 1456 height 818
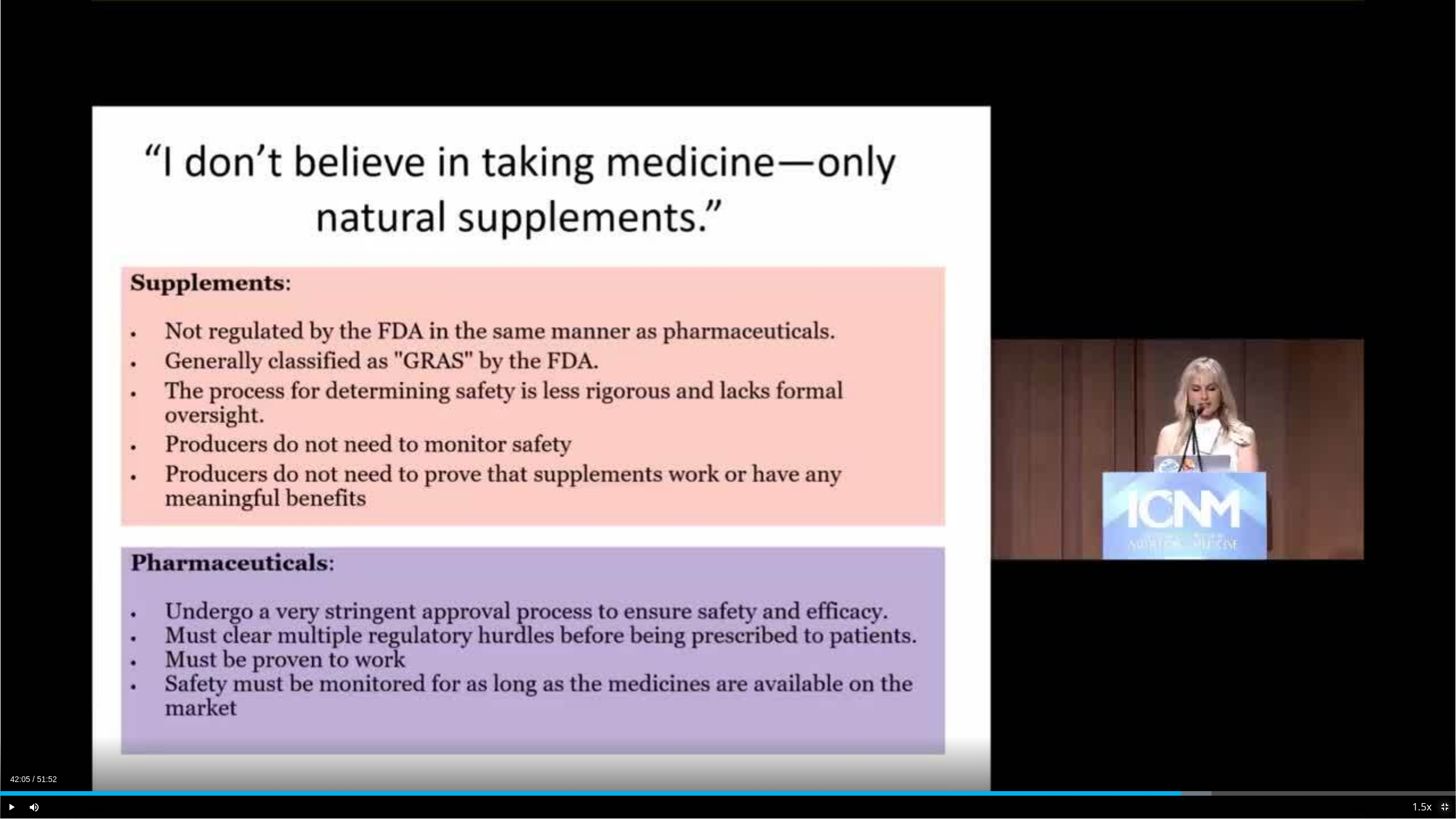
click at [910, 516] on span "Video Player" at bounding box center [1444, 806] width 23 height 23
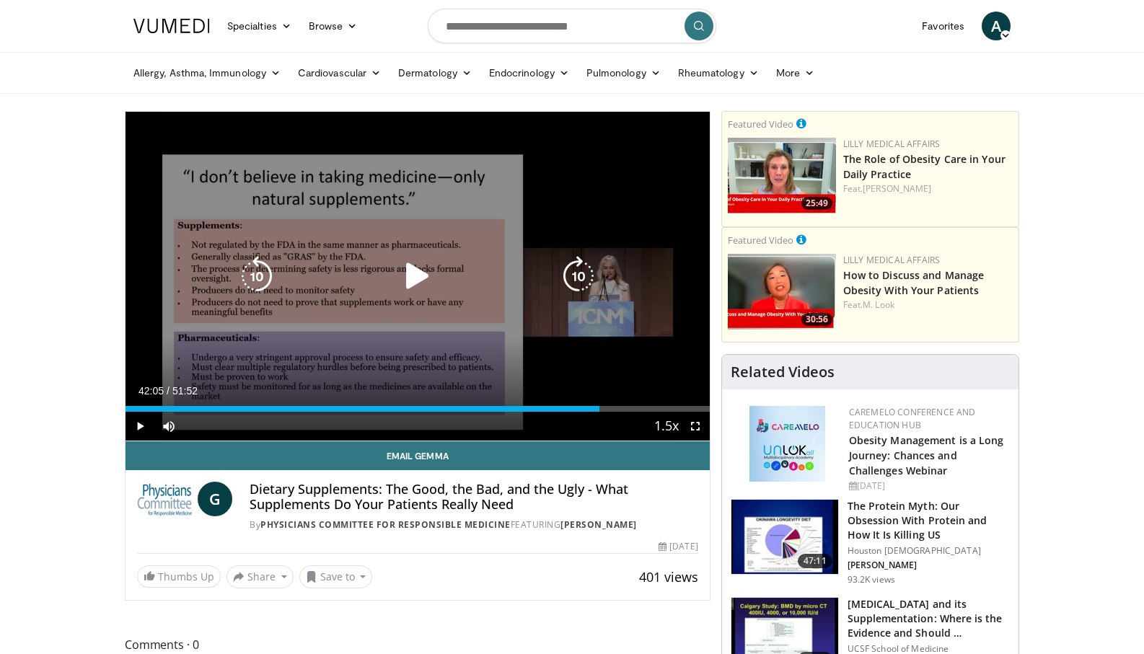
click at [423, 273] on icon "Video Player" at bounding box center [417, 276] width 40 height 40
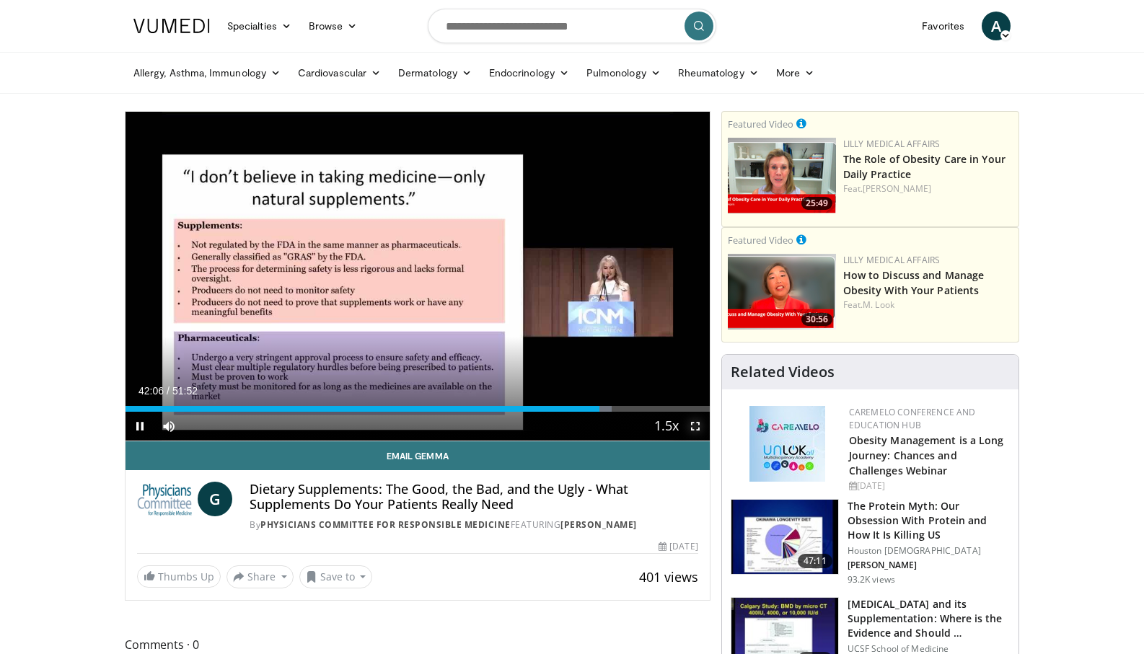
click at [700, 427] on span "Video Player" at bounding box center [695, 426] width 29 height 29
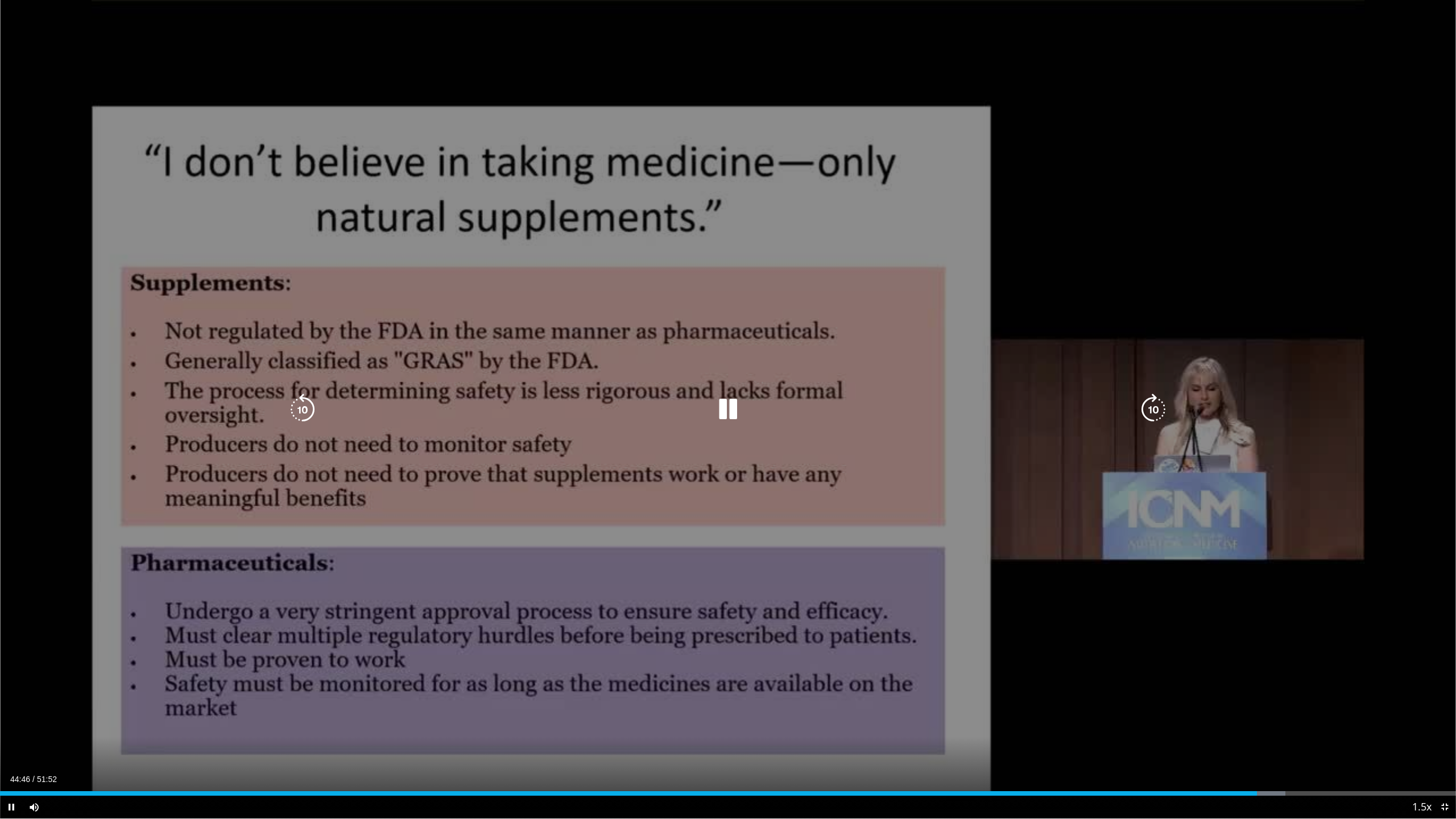
click at [297, 402] on icon "Video Player" at bounding box center [303, 409] width 32 height 32
click at [583, 403] on div "Video Player" at bounding box center [728, 409] width 873 height 23
click at [297, 404] on icon "Video Player" at bounding box center [303, 409] width 32 height 32
click at [735, 409] on icon "Video Player" at bounding box center [728, 409] width 32 height 32
click at [722, 406] on icon "Video Player" at bounding box center [728, 409] width 32 height 32
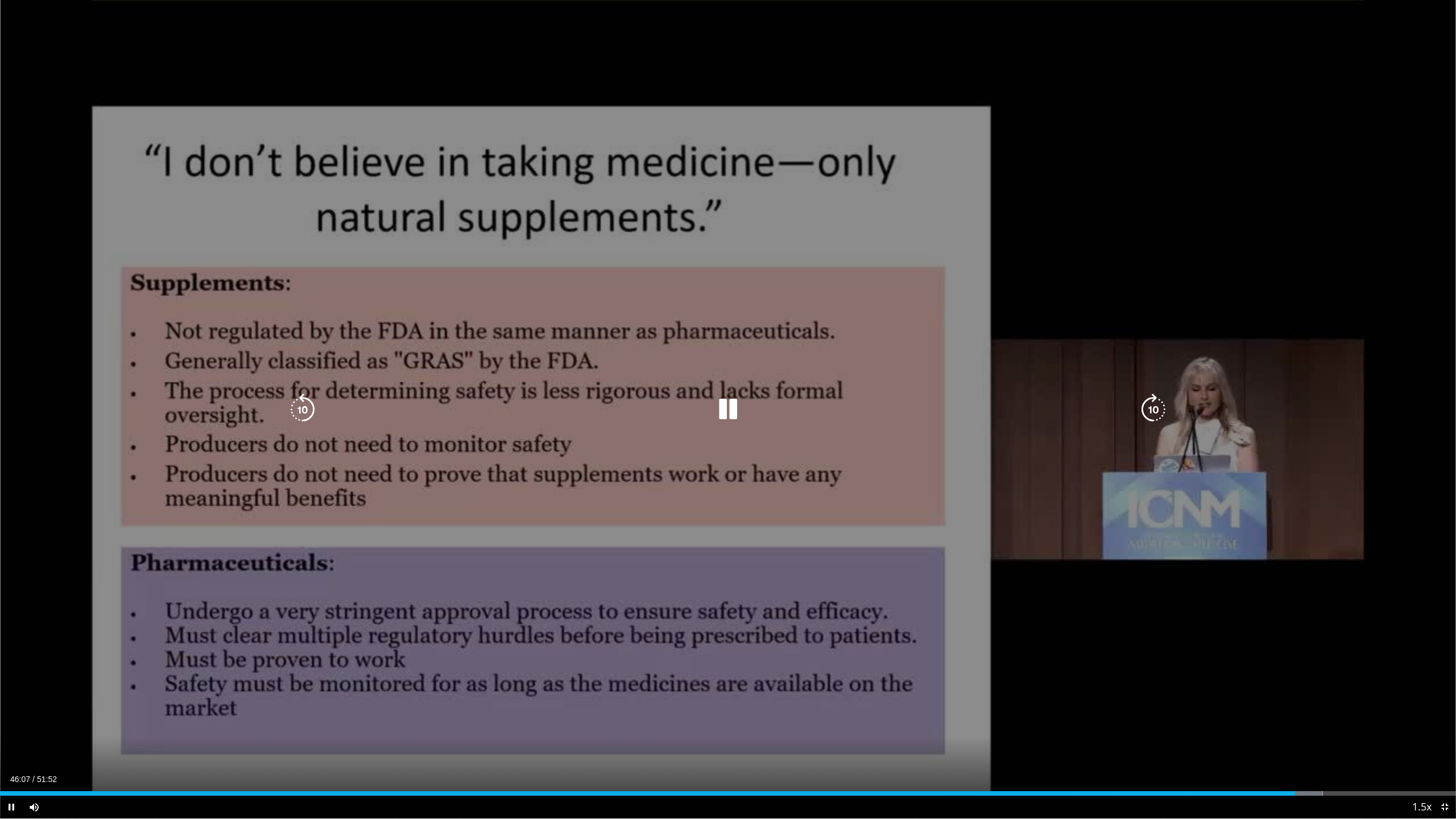
click at [301, 408] on icon "Video Player" at bounding box center [303, 409] width 32 height 32
click at [487, 412] on div "Video Player" at bounding box center [728, 409] width 873 height 23
click at [292, 405] on icon "Video Player" at bounding box center [303, 409] width 32 height 32
click at [300, 405] on icon "Video Player" at bounding box center [303, 409] width 32 height 32
click at [495, 412] on div "Video Player" at bounding box center [728, 409] width 873 height 23
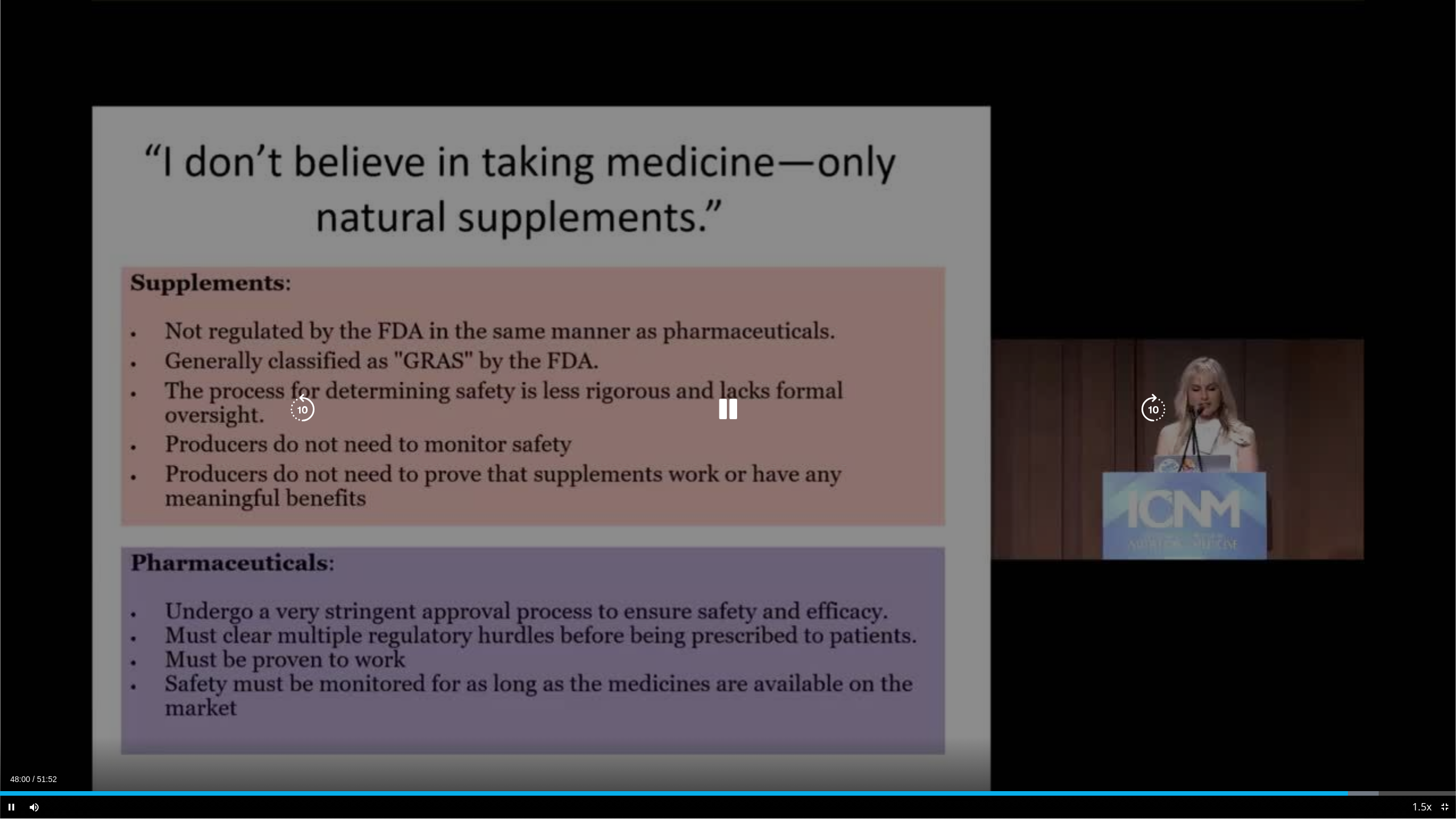
click at [305, 409] on icon "Video Player" at bounding box center [303, 409] width 32 height 32
click at [299, 410] on icon "Video Player" at bounding box center [303, 409] width 32 height 32
click at [735, 410] on icon "Video Player" at bounding box center [728, 409] width 32 height 32
click at [725, 415] on icon "Video Player" at bounding box center [728, 409] width 32 height 32
click at [642, 505] on div "20 seconds Tap to unmute" at bounding box center [728, 409] width 1456 height 818
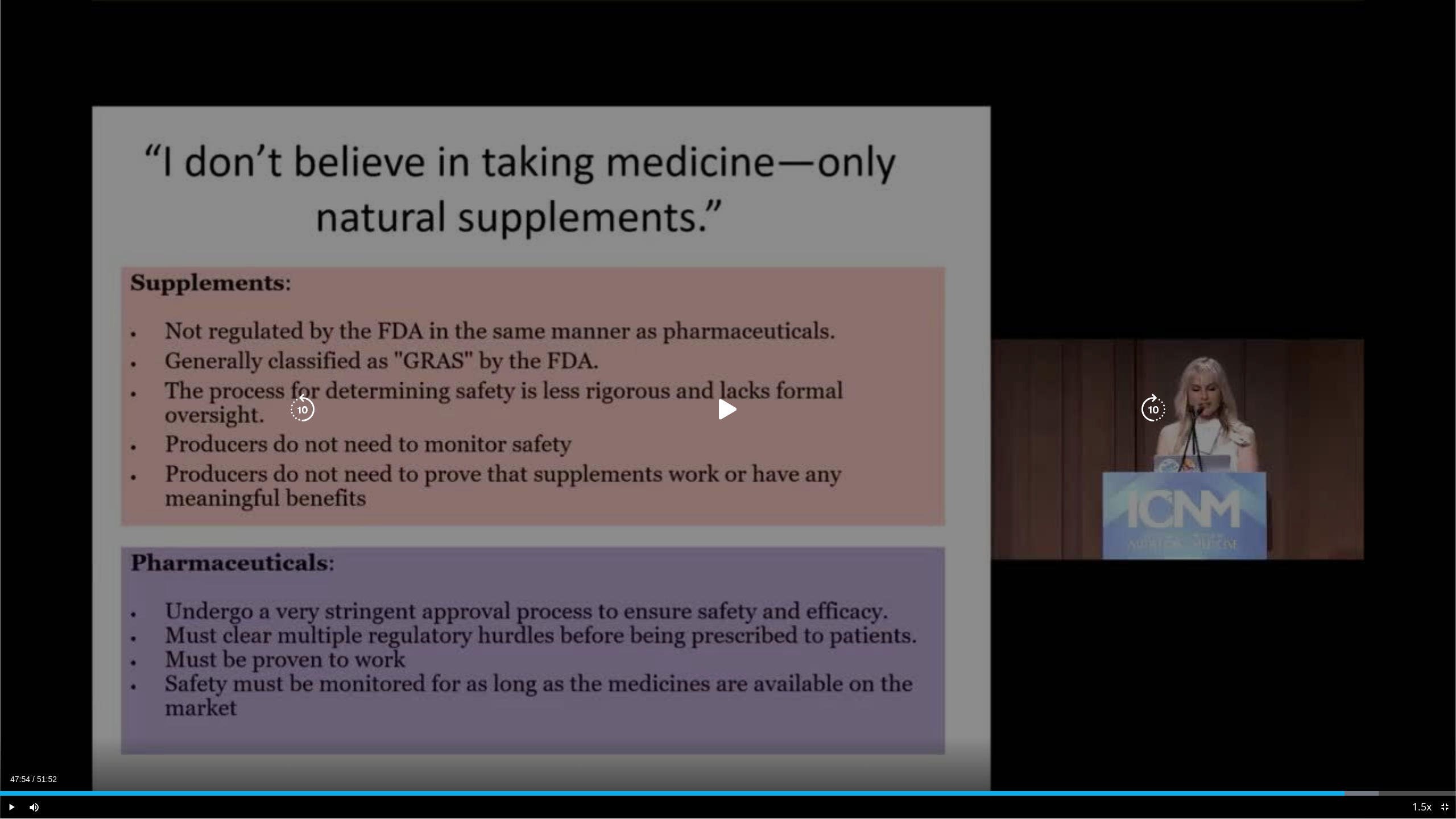
click at [645, 506] on div "20 seconds Tap to unmute" at bounding box center [728, 409] width 1456 height 818
click at [306, 419] on icon "Video Player" at bounding box center [303, 409] width 32 height 32
click at [437, 516] on div "10 seconds Tap to unmute" at bounding box center [728, 409] width 1456 height 818
click at [303, 411] on icon "Video Player" at bounding box center [303, 409] width 32 height 32
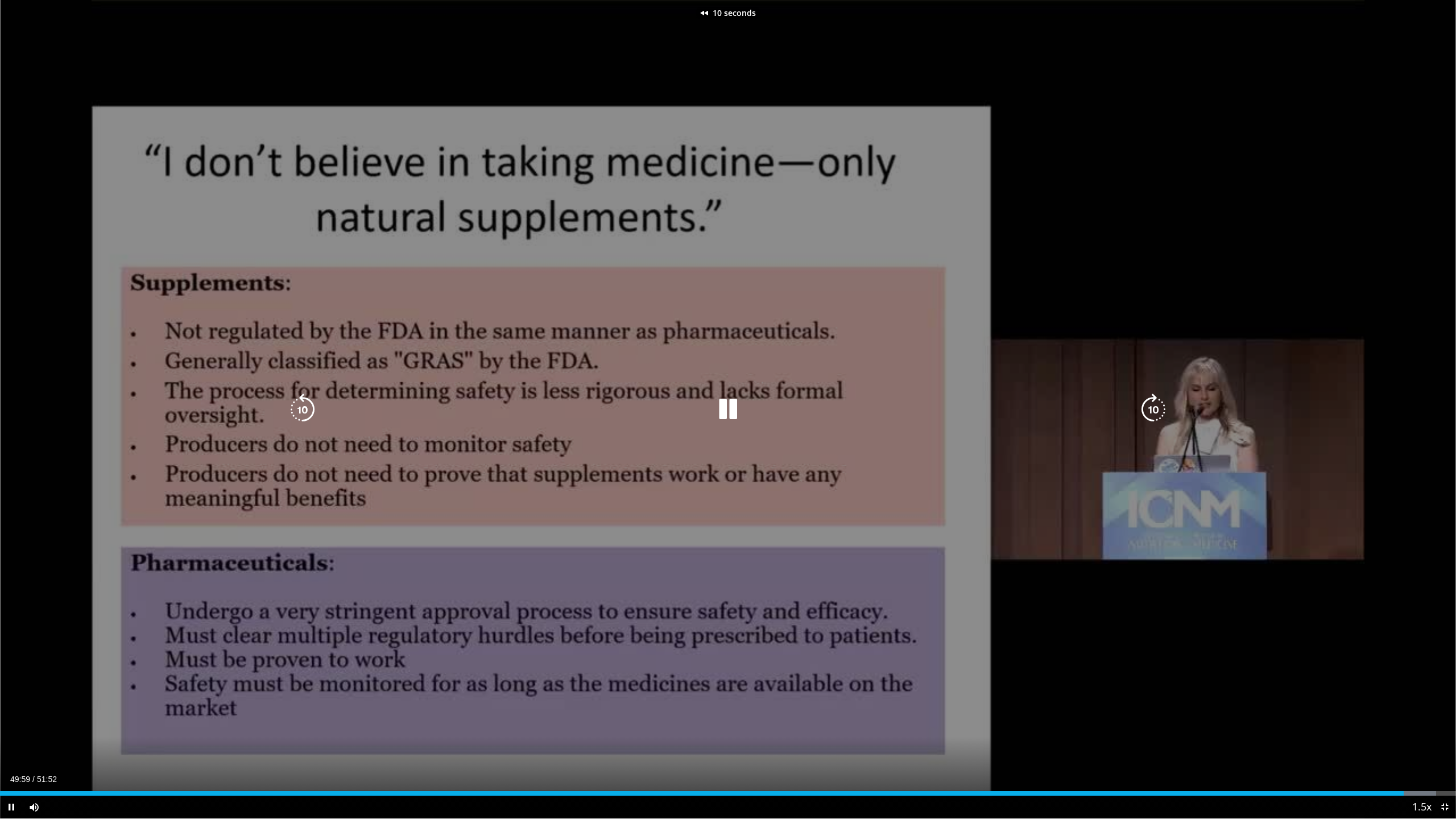
click at [303, 411] on icon "Video Player" at bounding box center [303, 409] width 32 height 32
click at [854, 413] on div "Video Player" at bounding box center [728, 409] width 873 height 23
click at [706, 516] on div "20 seconds Tap to unmute" at bounding box center [728, 409] width 1456 height 818
click at [902, 514] on div "20 seconds Tap to unmute" at bounding box center [728, 409] width 1456 height 818
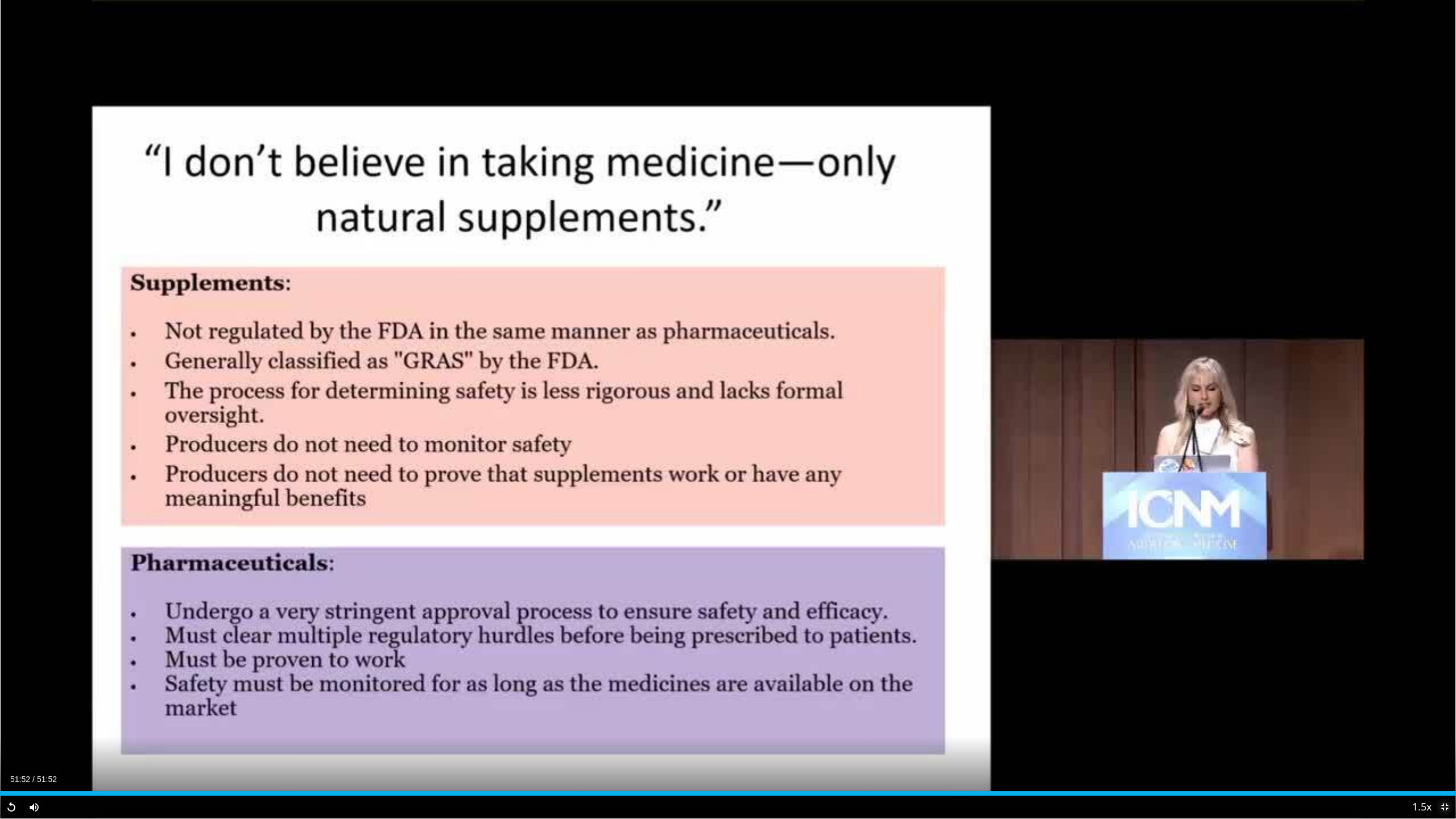
click at [910, 516] on span "Video Player" at bounding box center [1444, 806] width 23 height 23
